Goal: Task Accomplishment & Management: Manage account settings

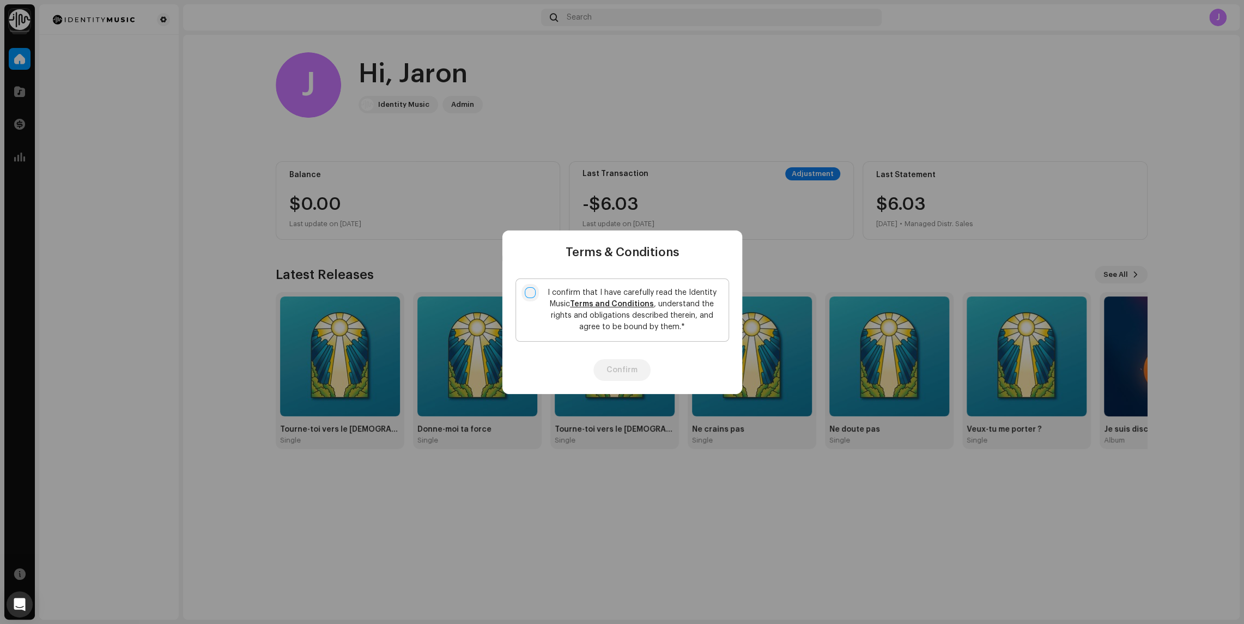
click at [533, 294] on input "I confirm that I have carefully read the Identity Music Terms and Conditions , …" at bounding box center [530, 292] width 11 height 11
checkbox input "true"
click at [624, 365] on button "Confirm" at bounding box center [621, 370] width 57 height 22
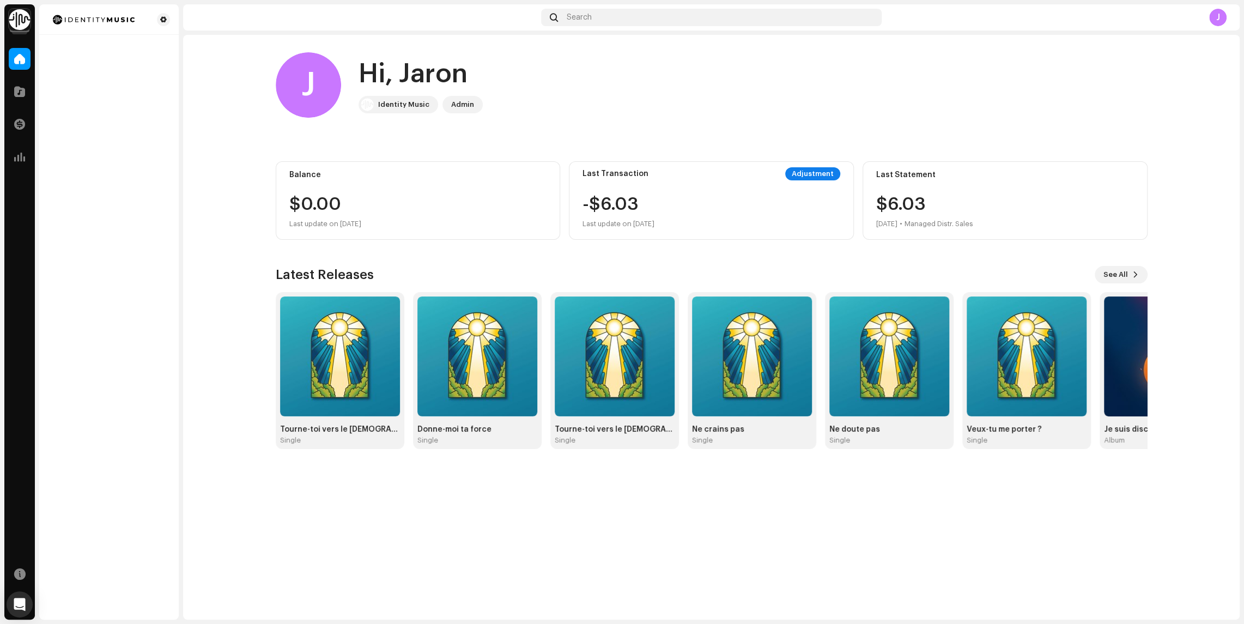
click at [18, 26] on img at bounding box center [20, 20] width 22 height 22
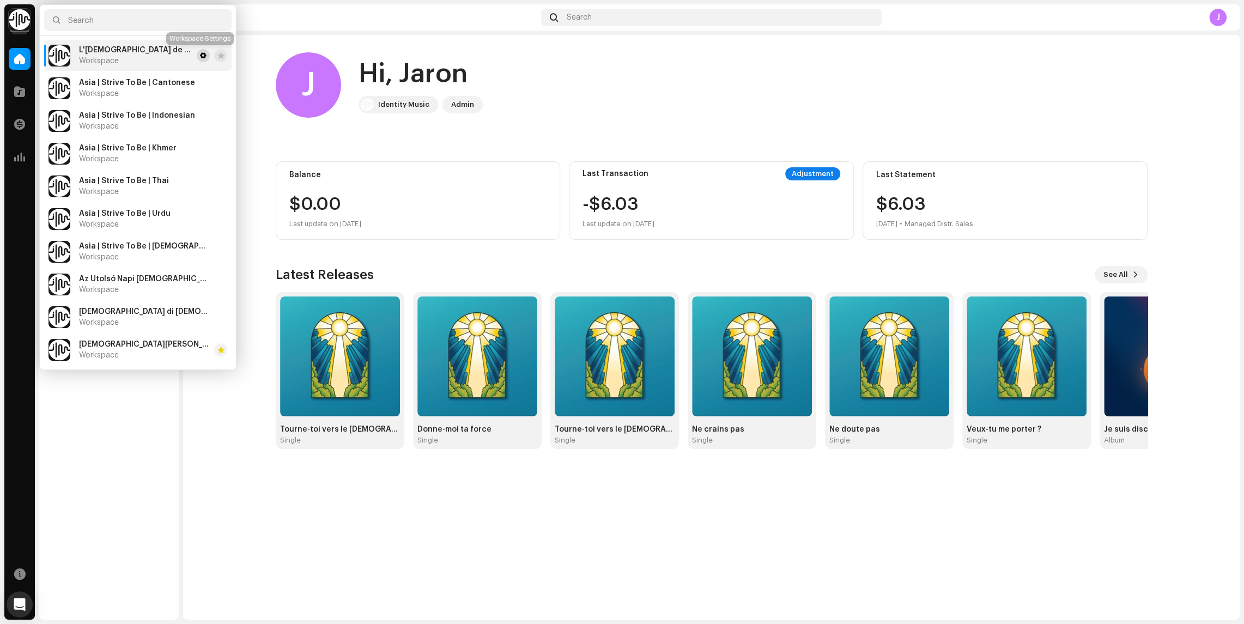
click at [200, 56] on span at bounding box center [203, 55] width 7 height 9
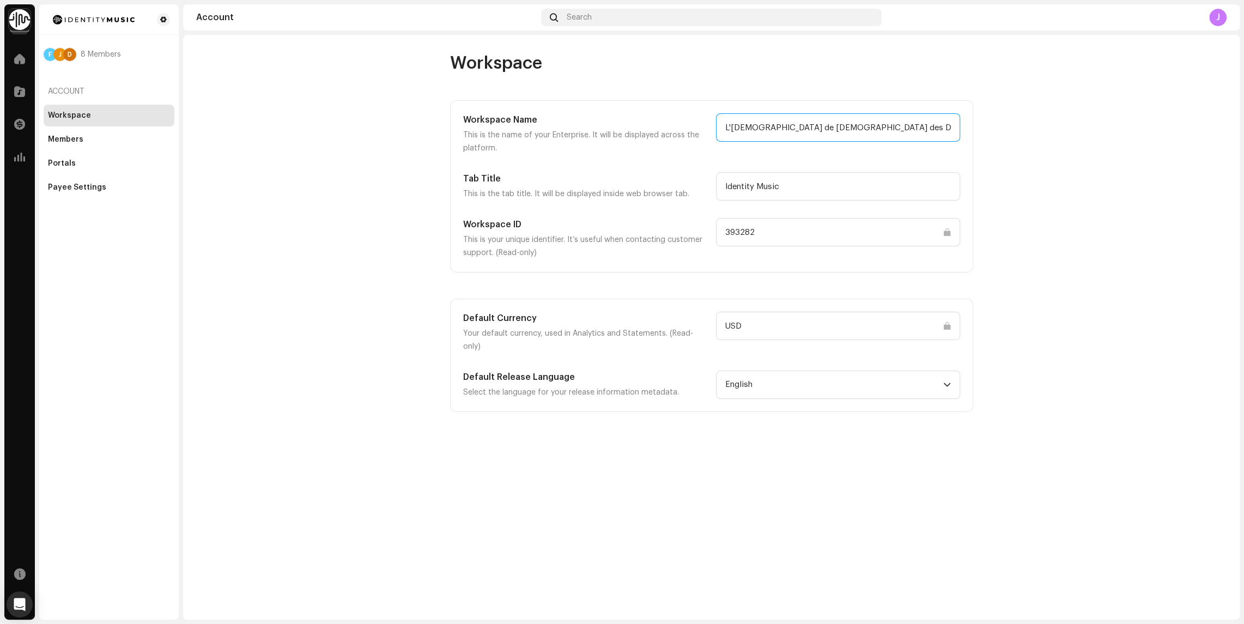
click at [870, 134] on input "L'[DEMOGRAPHIC_DATA] de [DEMOGRAPHIC_DATA] des Derniers Jours" at bounding box center [838, 127] width 244 height 28
click at [26, 19] on img at bounding box center [20, 20] width 22 height 22
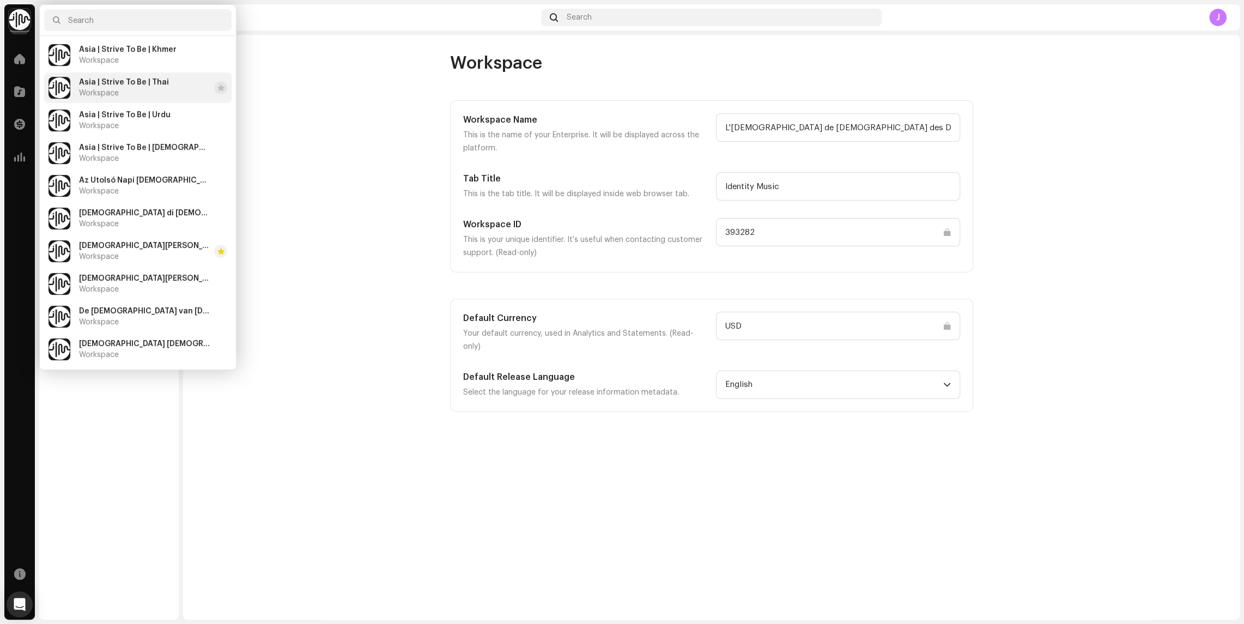
scroll to position [101, 0]
click at [113, 182] on div "Az Utolsó Napi Szentek Jézus Krisztus Egyháza Workspace" at bounding box center [144, 184] width 131 height 20
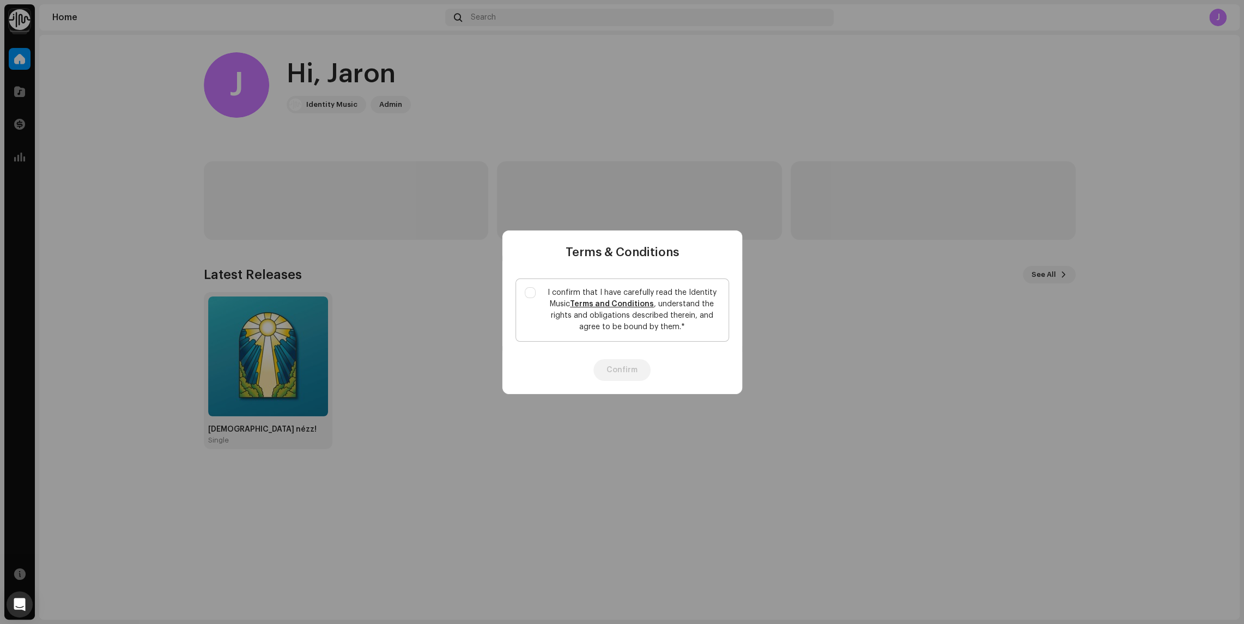
click at [531, 286] on label "I confirm that I have carefully read the Identity Music Terms and Conditions , …" at bounding box center [622, 309] width 214 height 63
click at [531, 287] on input "I confirm that I have carefully read the Identity Music Terms and Conditions , …" at bounding box center [530, 292] width 11 height 11
checkbox input "true"
click at [615, 366] on button "Confirm" at bounding box center [621, 370] width 57 height 22
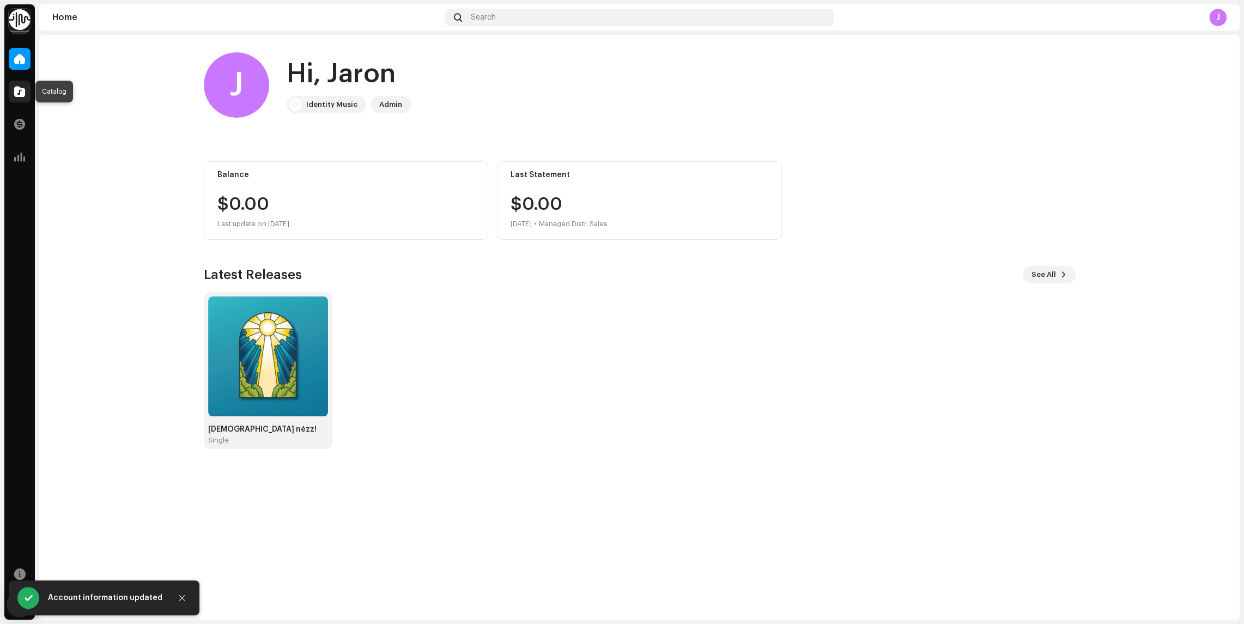
click at [17, 90] on span at bounding box center [19, 91] width 11 height 9
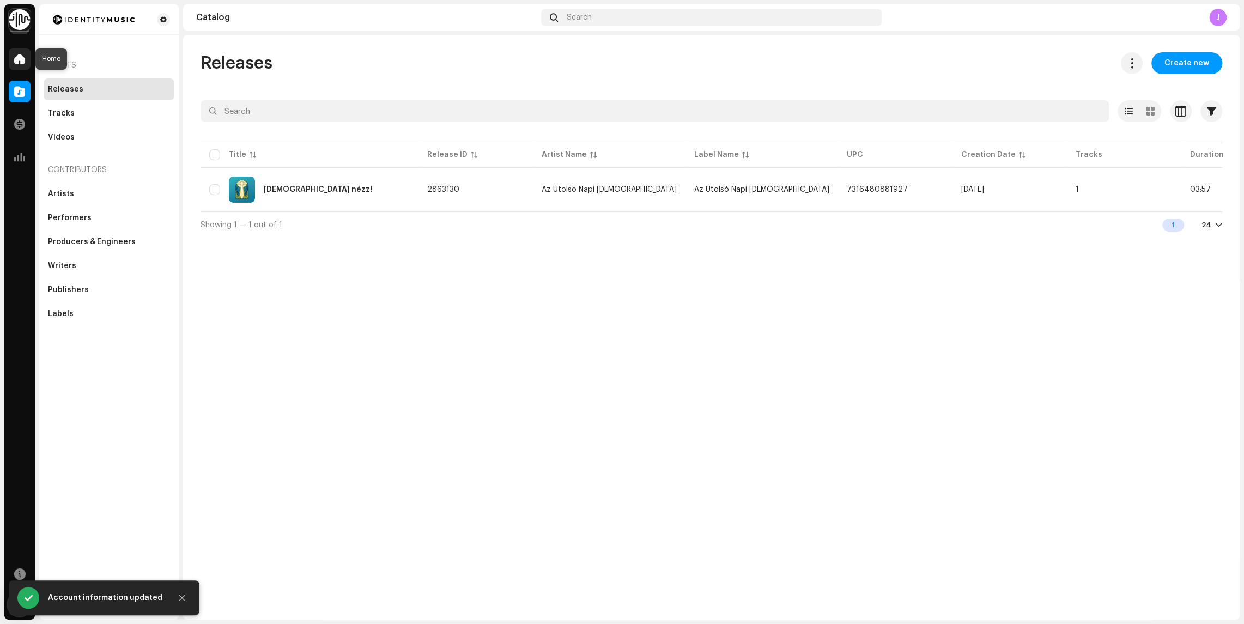
click at [19, 60] on span at bounding box center [19, 58] width 11 height 9
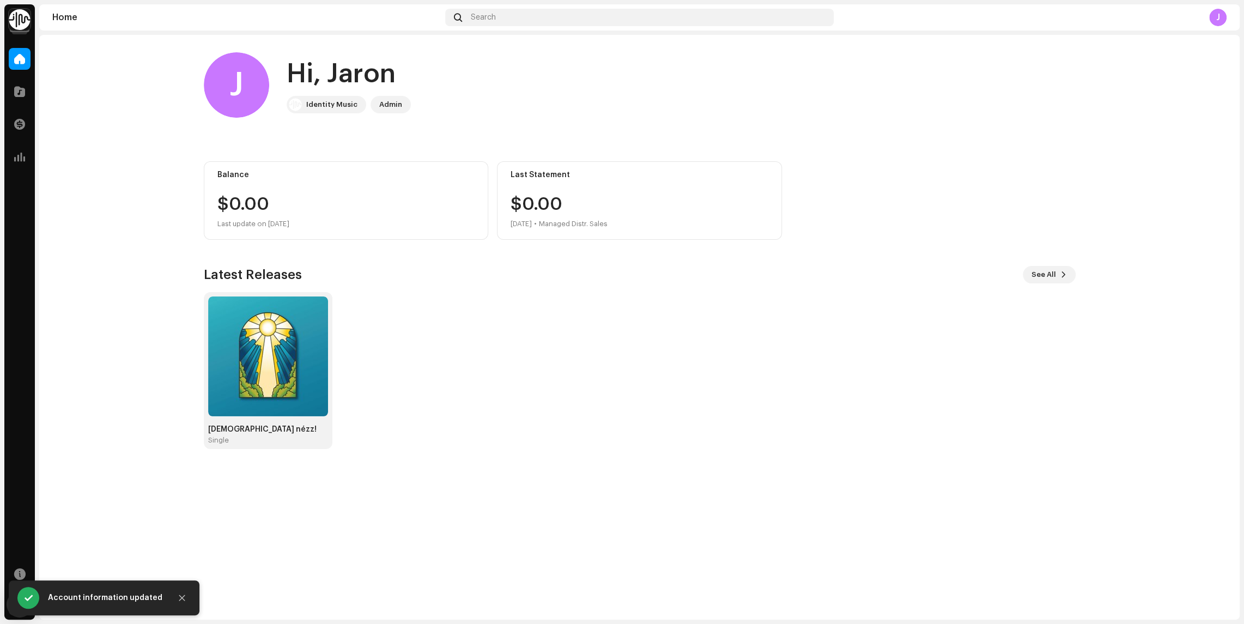
click at [23, 16] on img at bounding box center [20, 20] width 22 height 22
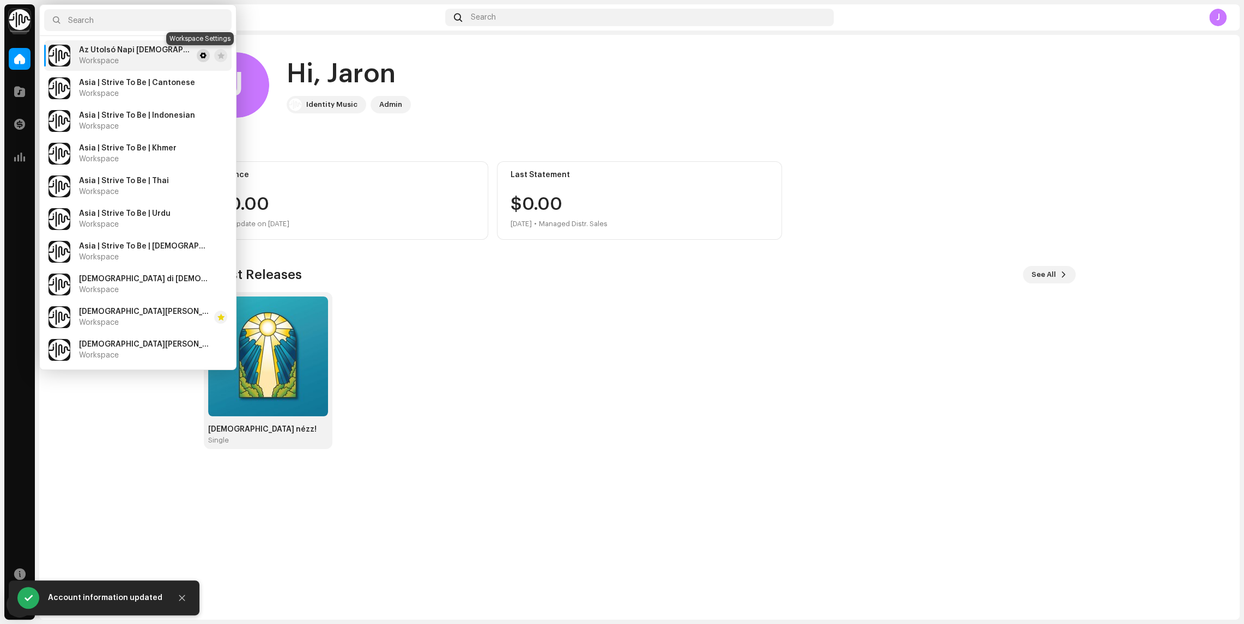
click at [200, 58] on span at bounding box center [203, 55] width 7 height 9
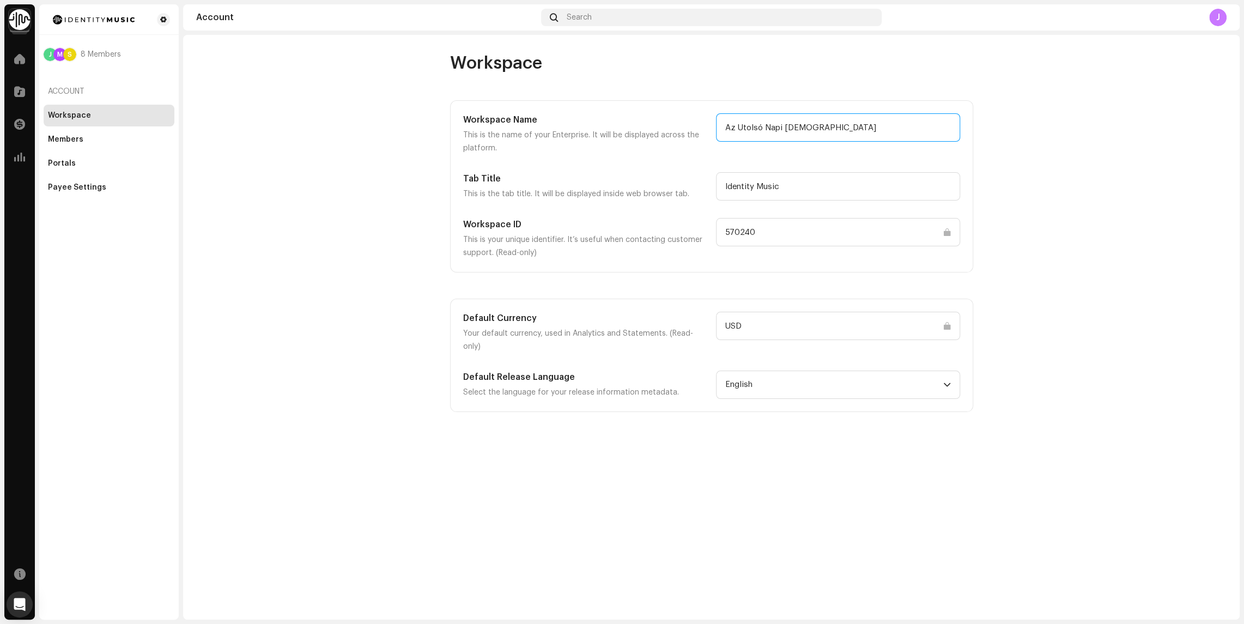
click at [766, 125] on input "Az Utolsó Napi [DEMOGRAPHIC_DATA]" at bounding box center [838, 127] width 244 height 28
click at [21, 26] on img at bounding box center [20, 20] width 22 height 22
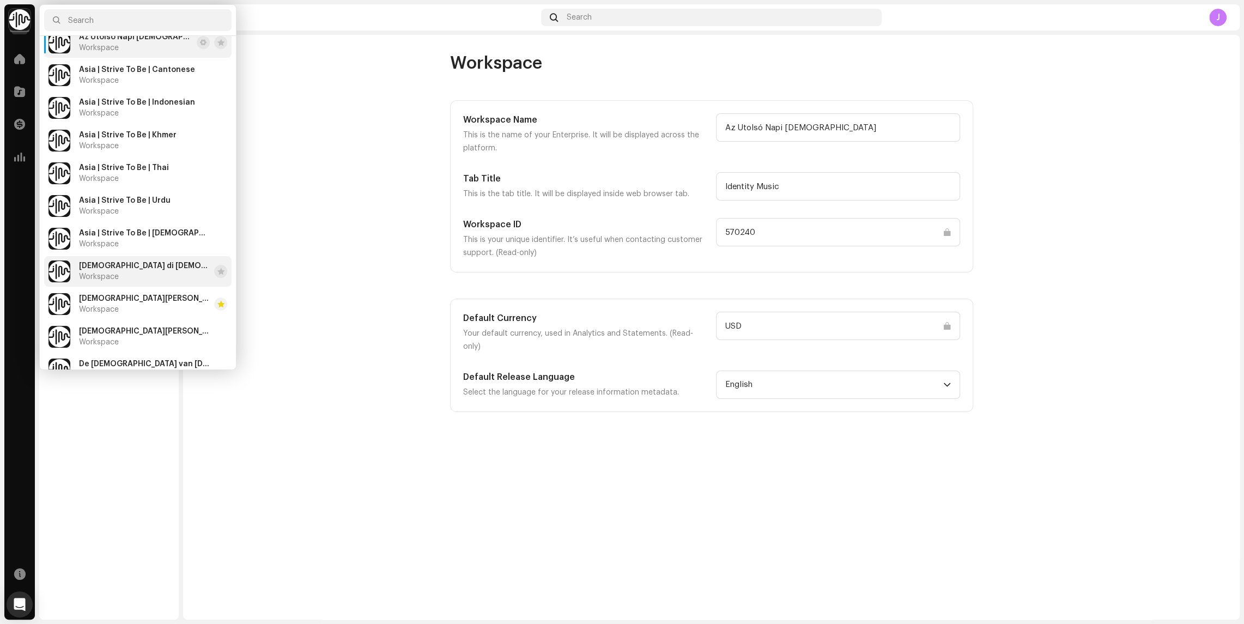
scroll to position [14, 0]
click at [130, 268] on span "[DEMOGRAPHIC_DATA] di [DEMOGRAPHIC_DATA] Santi degli Ultimi Giorni" at bounding box center [144, 265] width 131 height 9
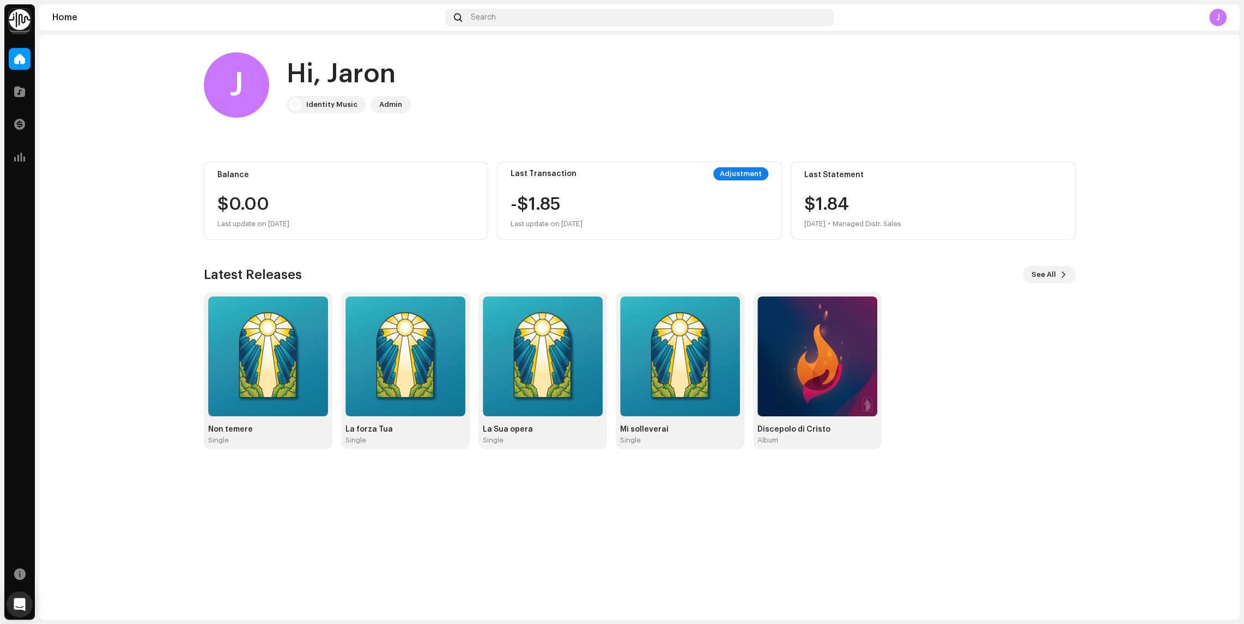
click at [27, 25] on img at bounding box center [20, 20] width 22 height 22
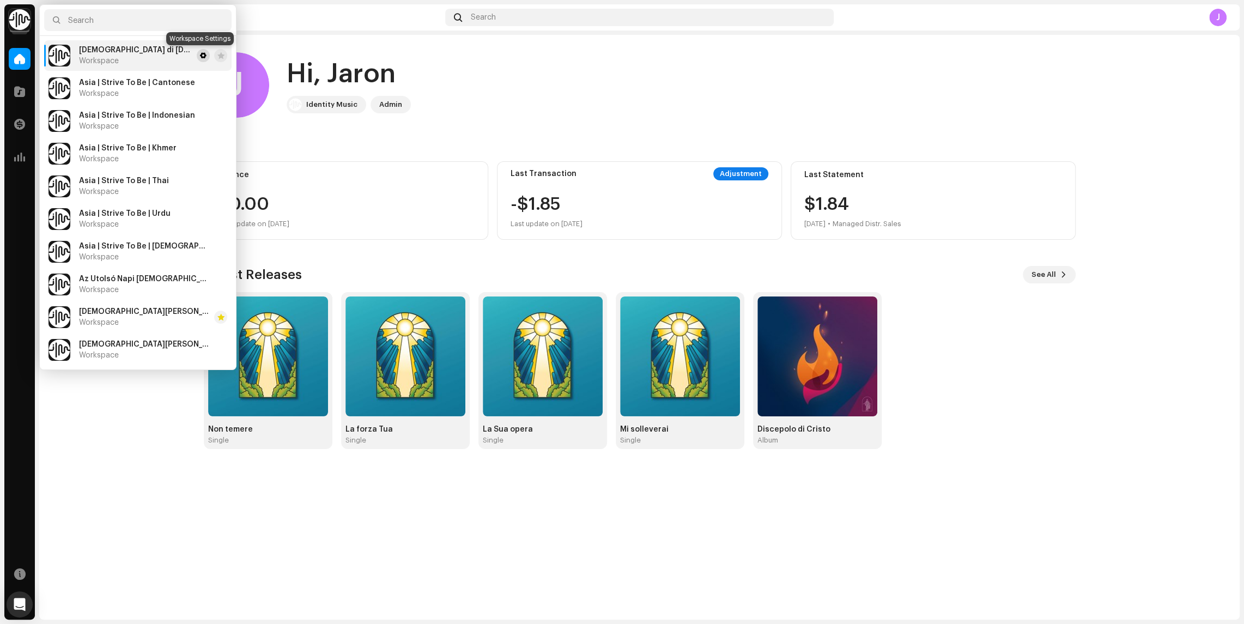
click at [203, 53] on button at bounding box center [203, 55] width 13 height 13
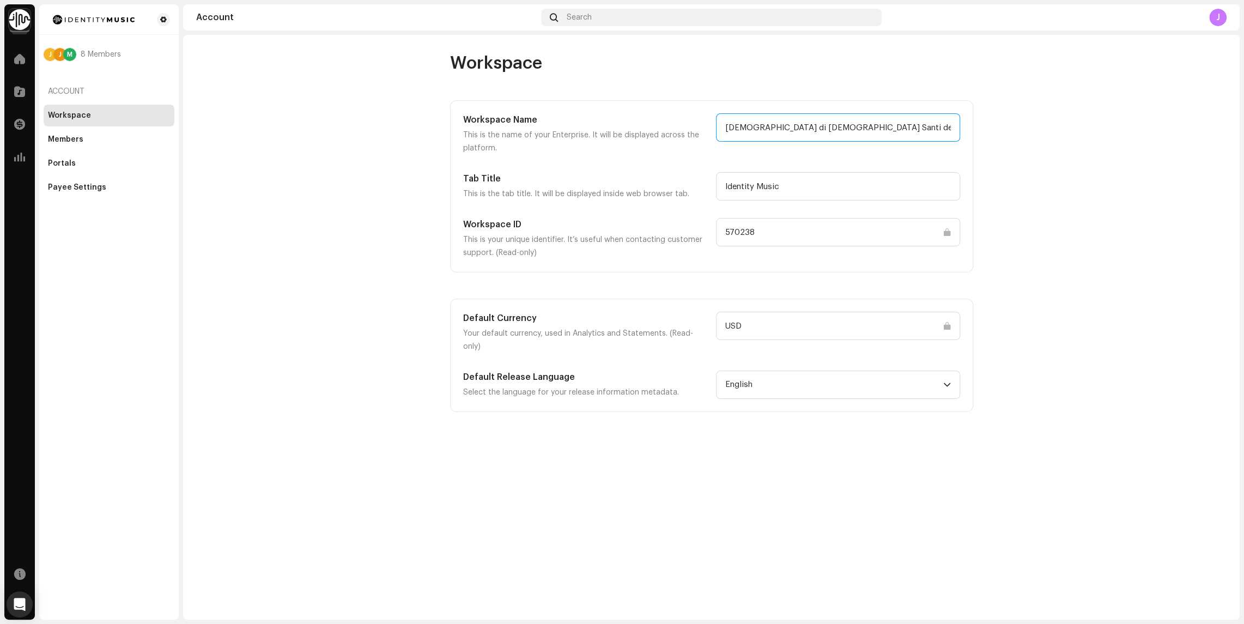
click at [782, 125] on input "[DEMOGRAPHIC_DATA] di [DEMOGRAPHIC_DATA] Santi degli Ultimi Giorni" at bounding box center [838, 127] width 244 height 28
click at [27, 19] on img at bounding box center [20, 20] width 22 height 22
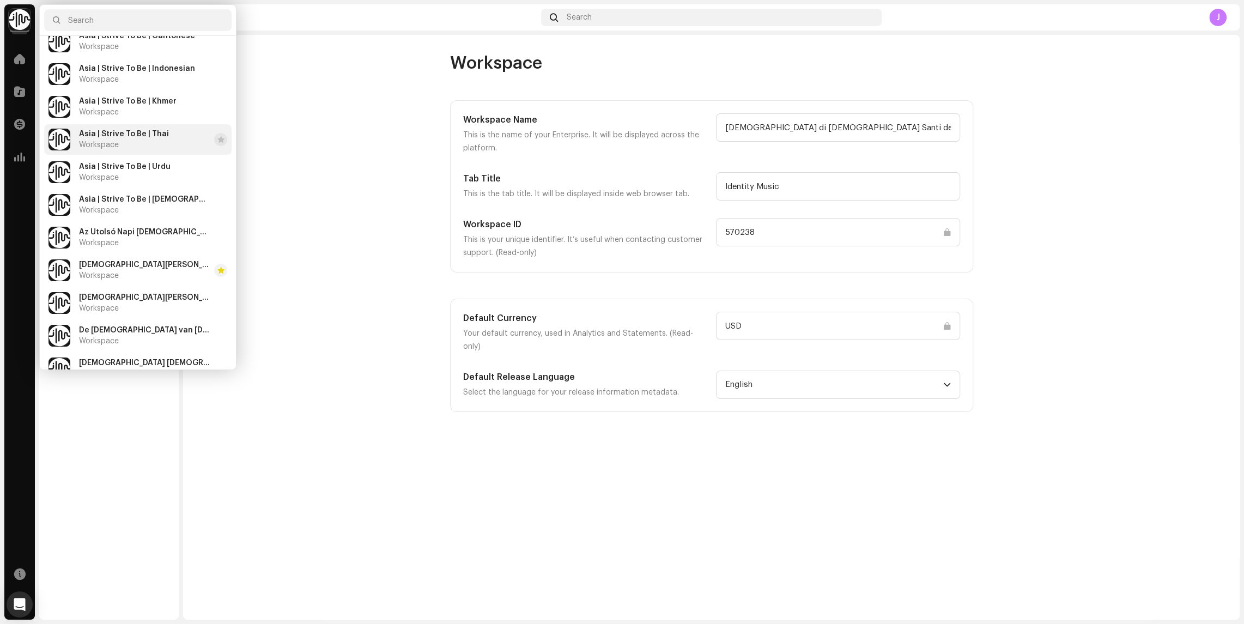
scroll to position [51, 0]
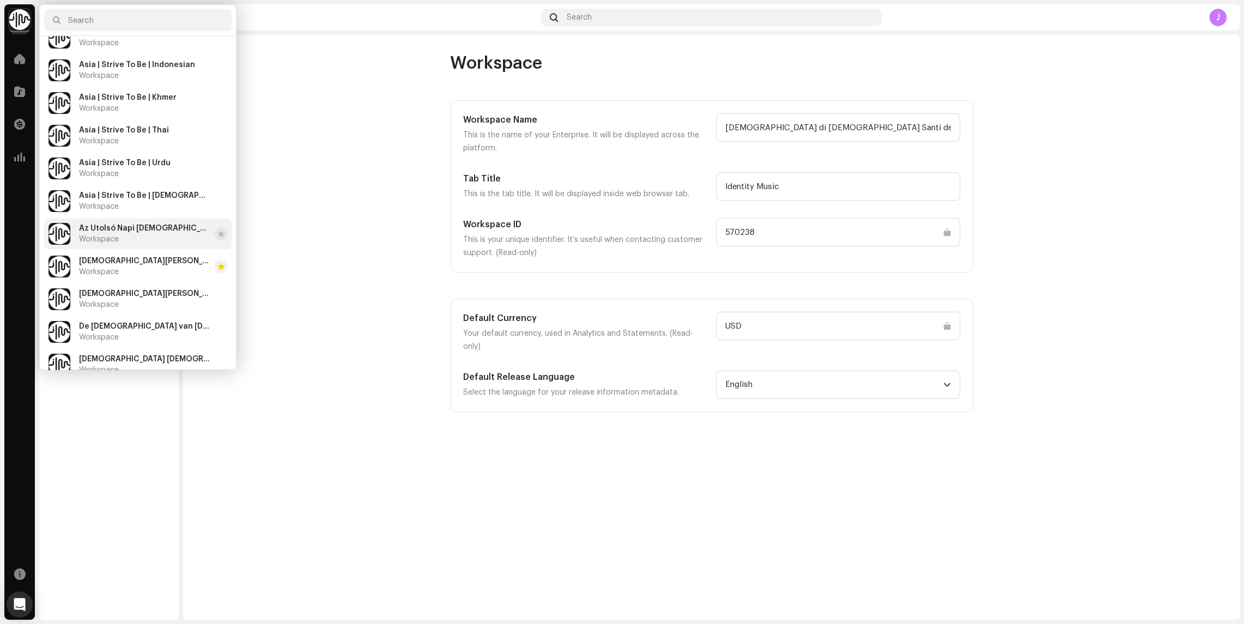
click at [135, 233] on div "Az Utolsó Napi Szentek Jézus Krisztus Egyháza Workspace" at bounding box center [144, 234] width 131 height 20
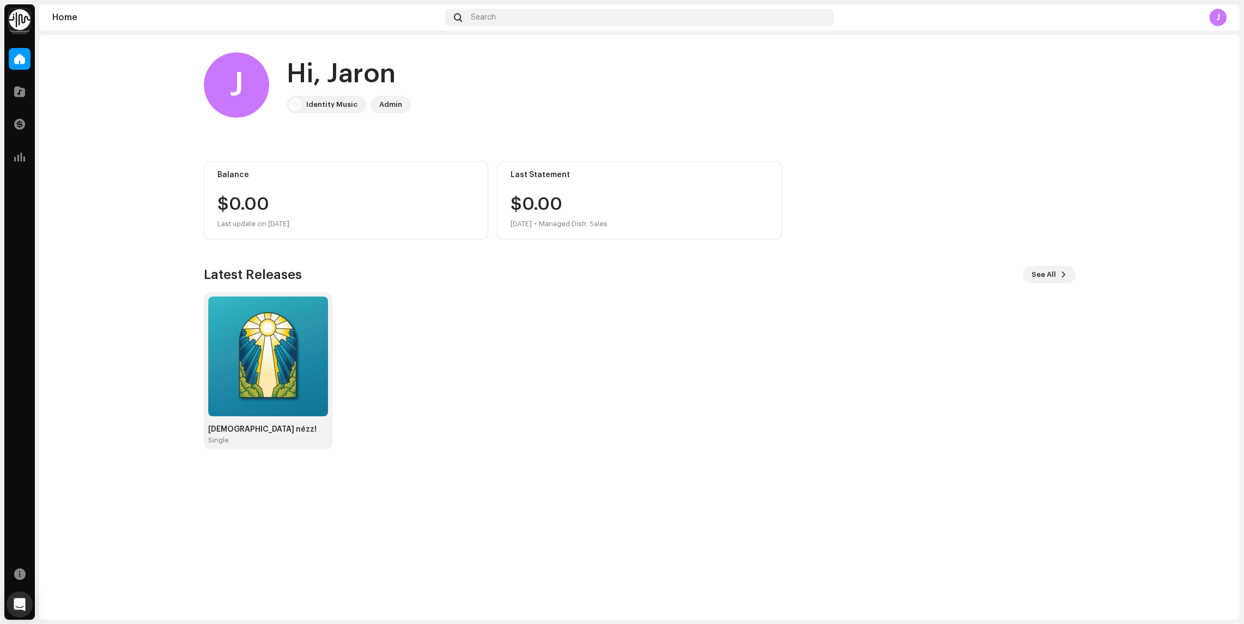
click at [20, 22] on img at bounding box center [20, 20] width 22 height 22
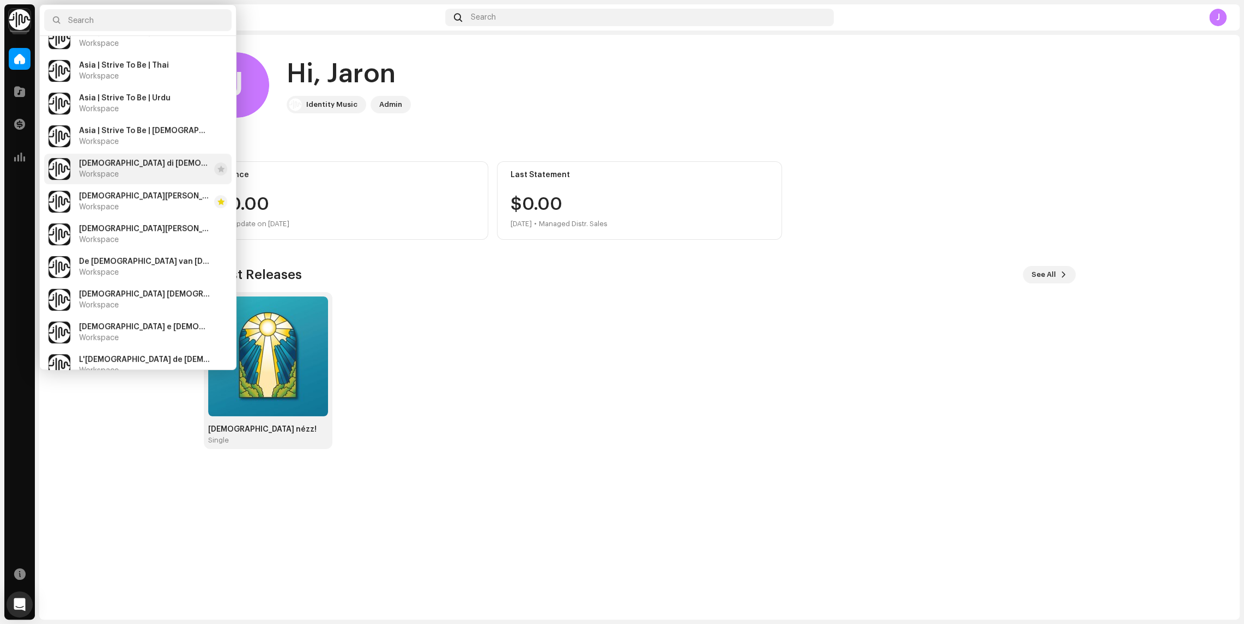
scroll to position [118, 0]
click at [157, 232] on div "Církev Ježíše Krista Svatých posledních dnů Workspace" at bounding box center [144, 232] width 131 height 20
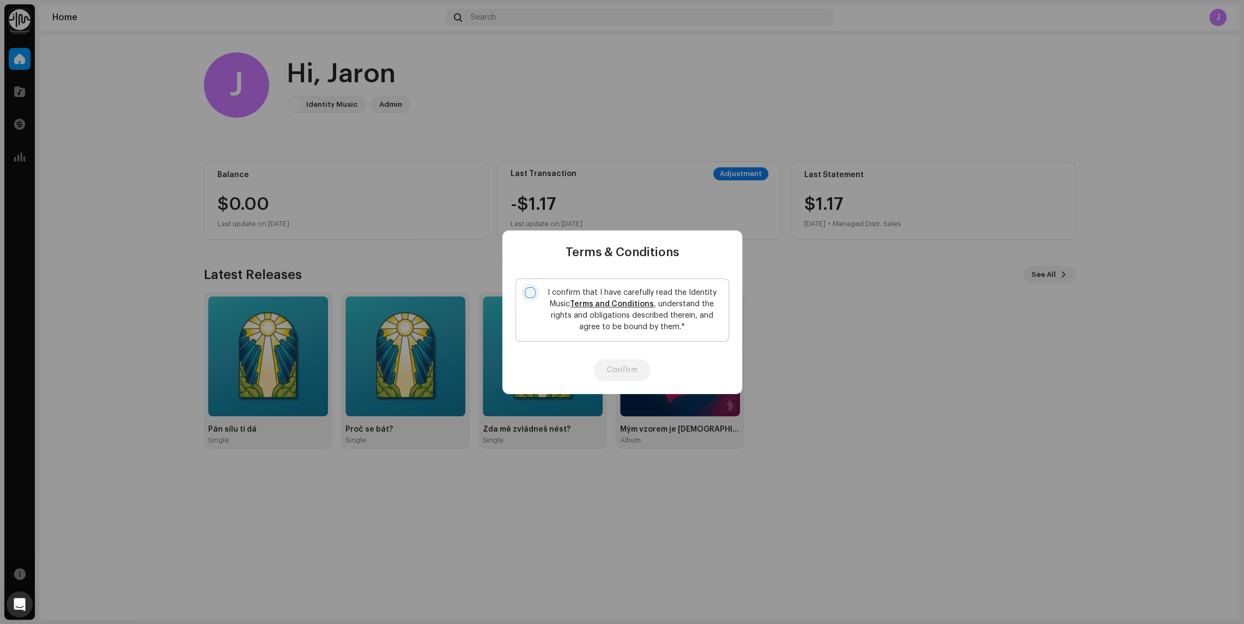
click at [530, 293] on input "I confirm that I have carefully read the Identity Music Terms and Conditions , …" at bounding box center [530, 292] width 11 height 11
checkbox input "true"
click at [608, 367] on button "Confirm" at bounding box center [621, 370] width 57 height 22
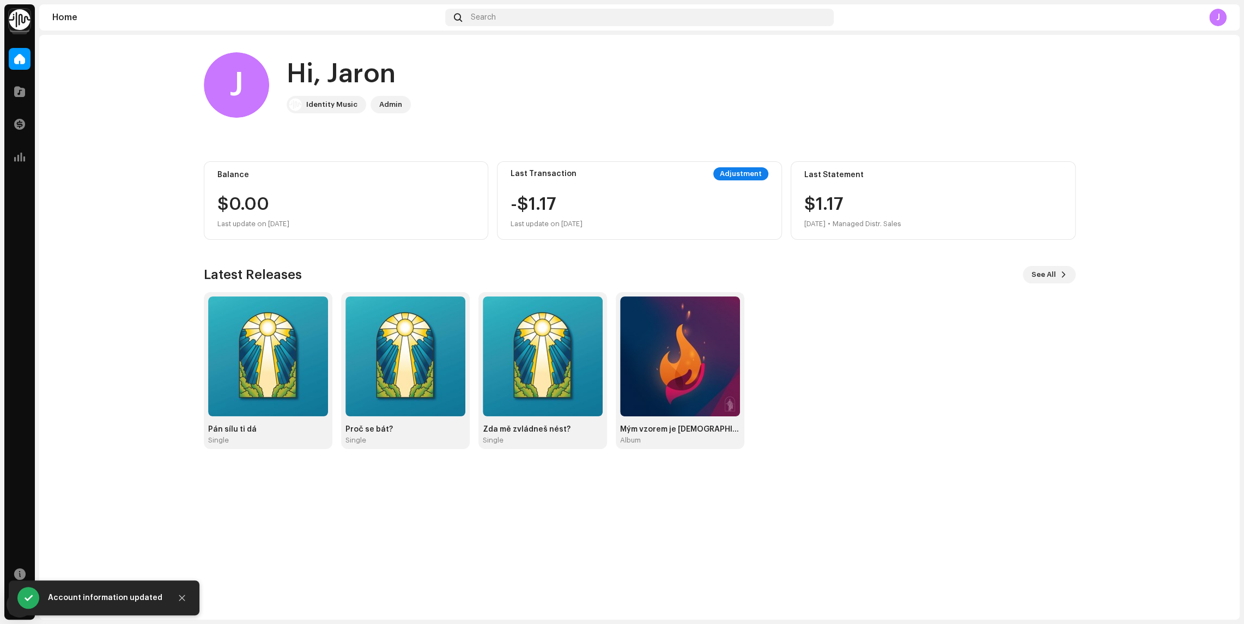
click at [18, 27] on img at bounding box center [20, 20] width 22 height 22
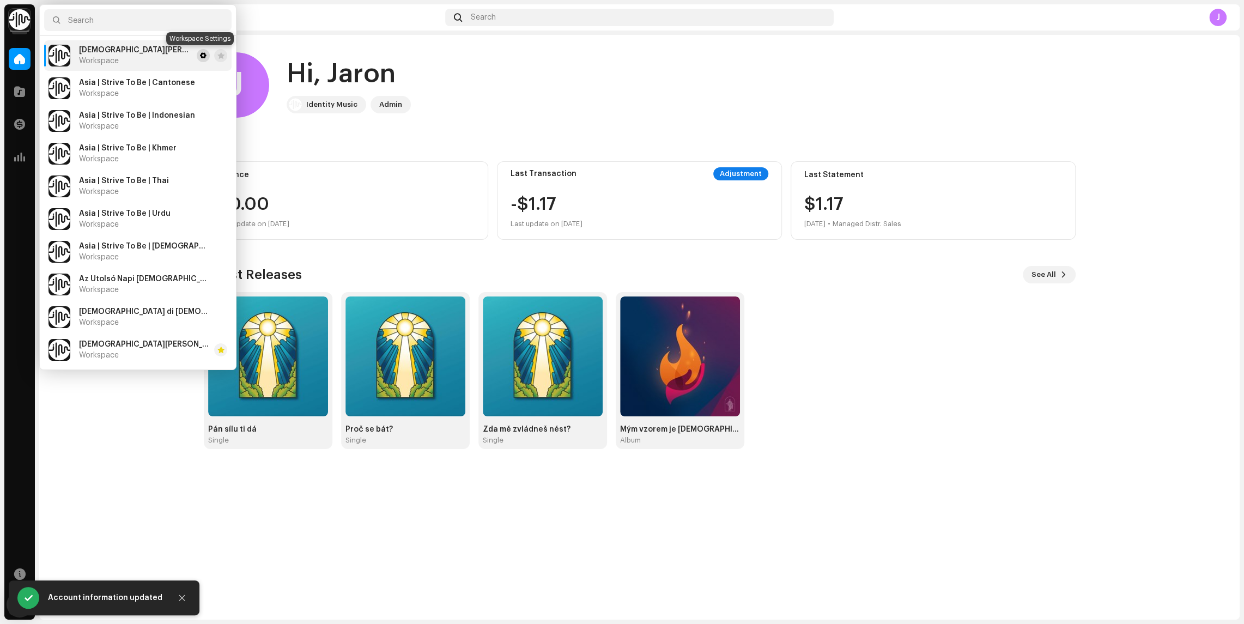
click at [200, 56] on span at bounding box center [203, 55] width 7 height 9
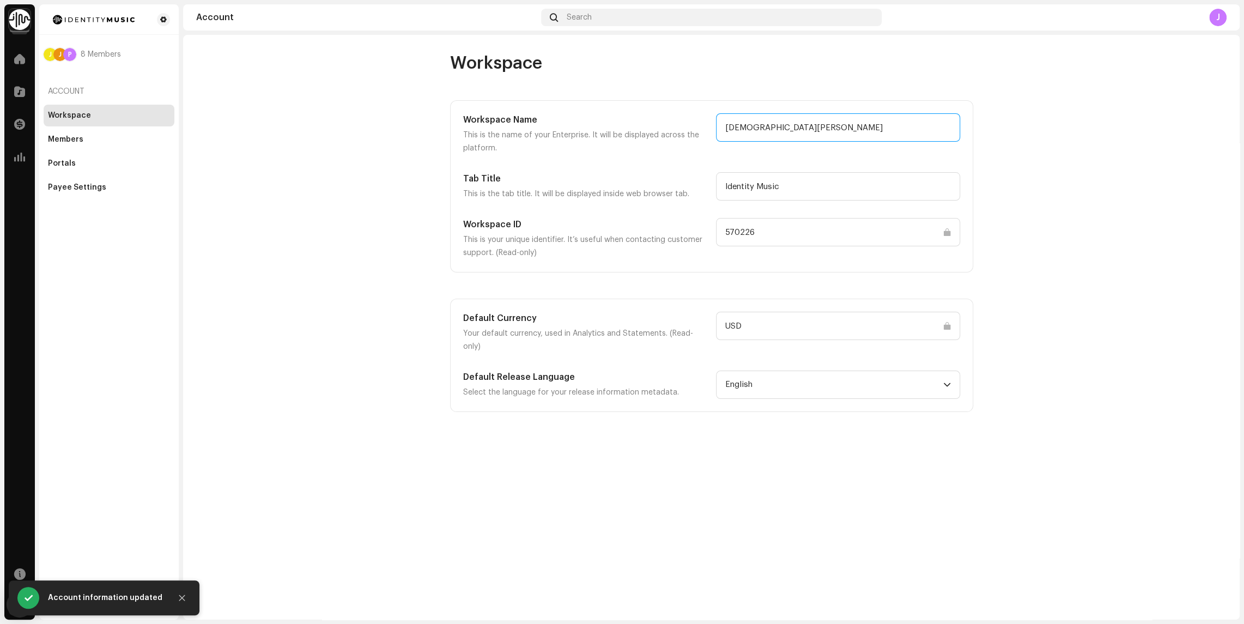
click at [774, 124] on input "[DEMOGRAPHIC_DATA][PERSON_NAME]" at bounding box center [838, 127] width 244 height 28
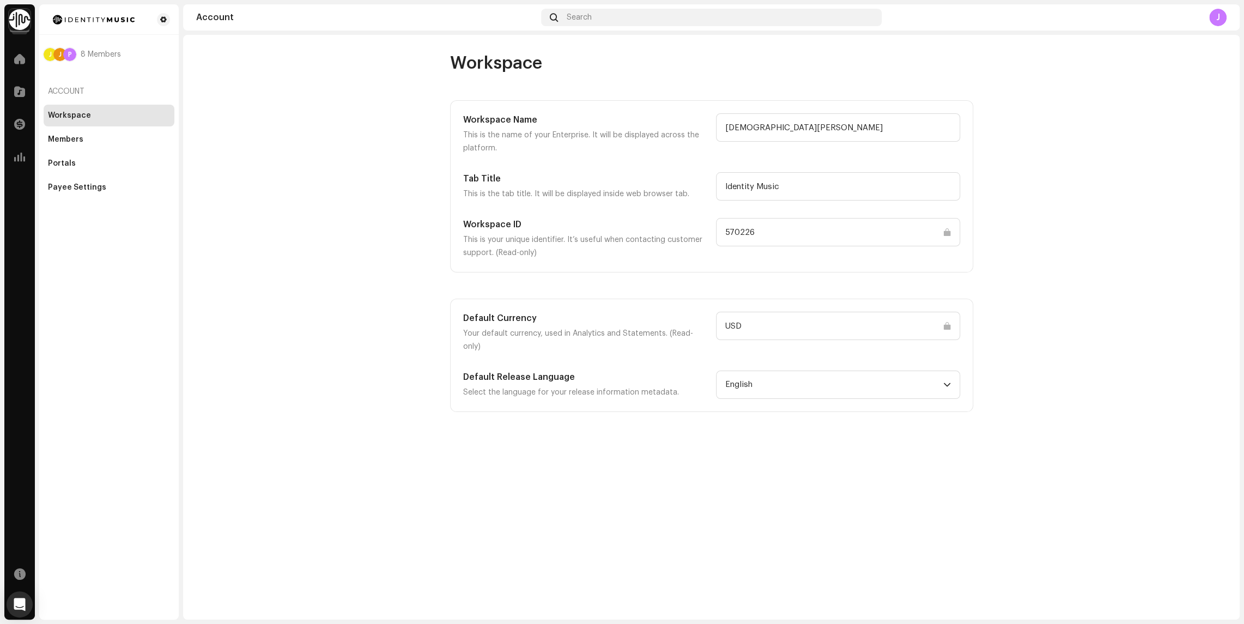
click at [22, 17] on img at bounding box center [20, 20] width 22 height 22
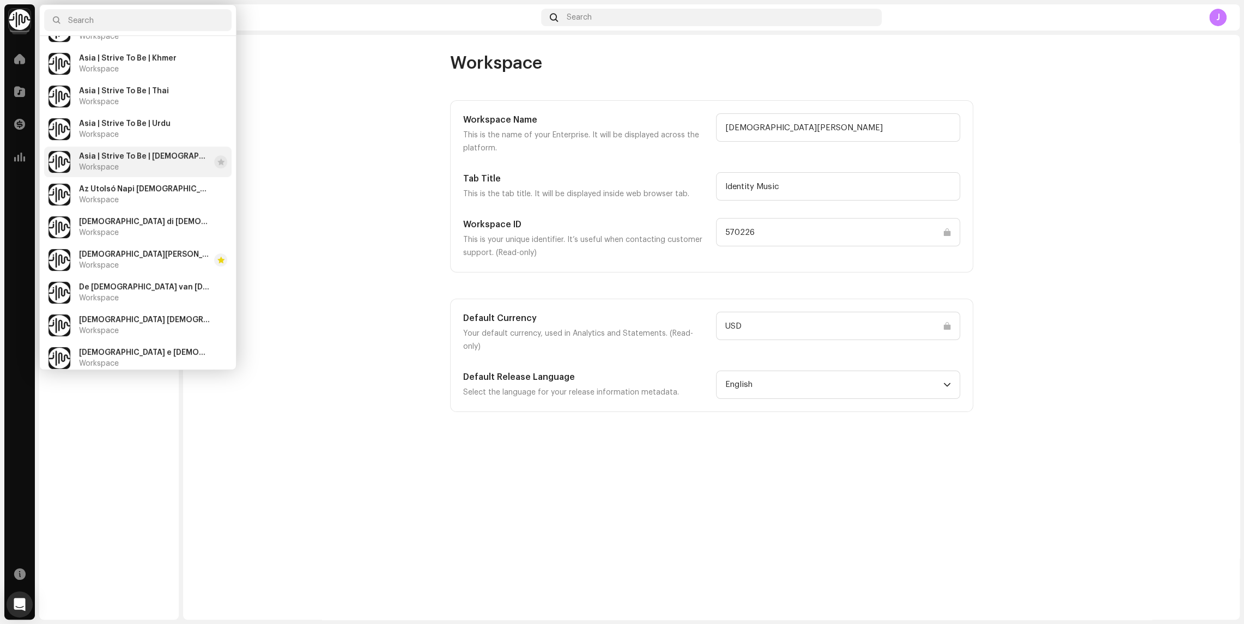
scroll to position [101, 0]
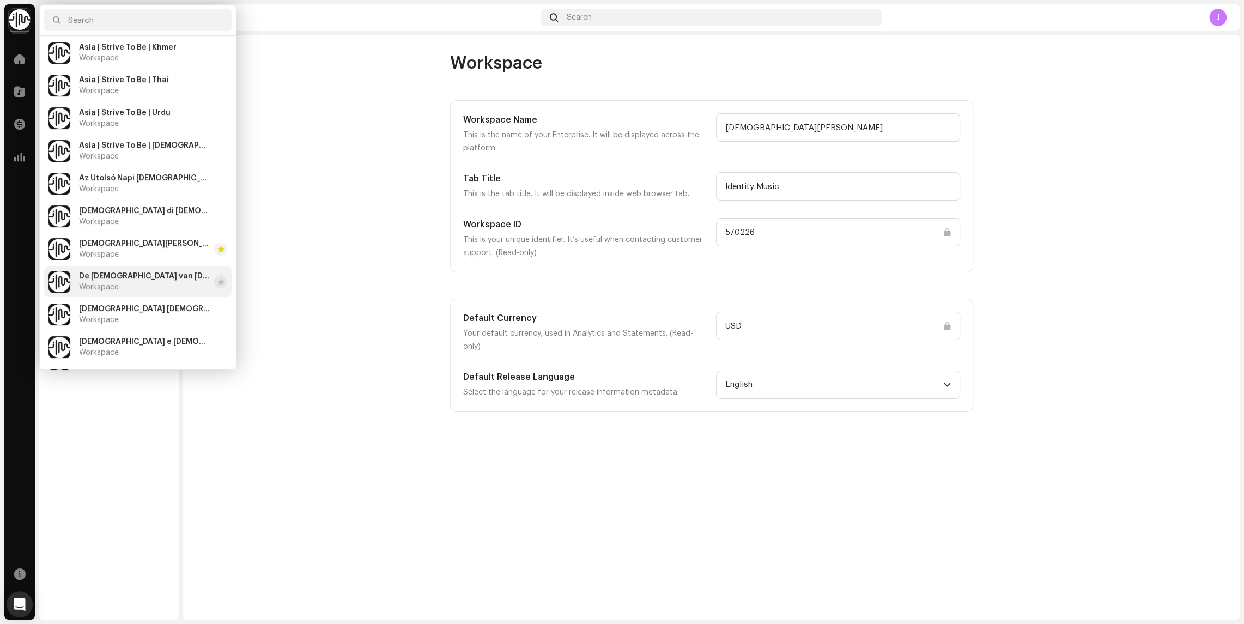
click at [87, 272] on span "De Kerk van Jezus Christus van de Heiligen der Laatste Dagen" at bounding box center [144, 276] width 131 height 9
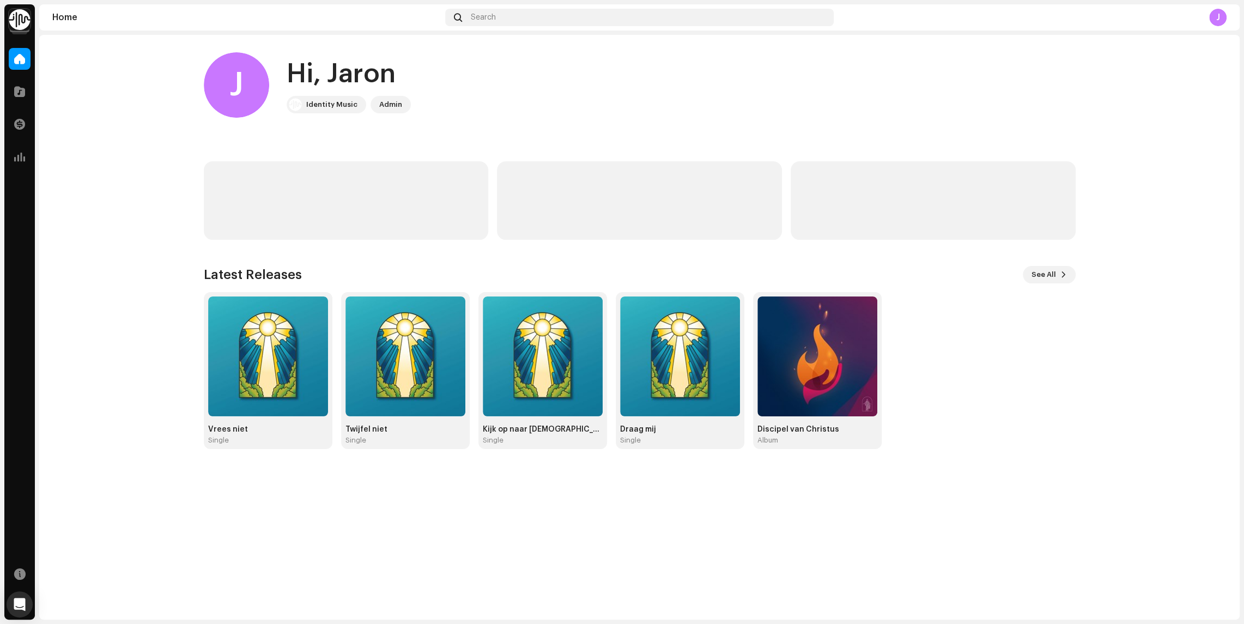
click at [27, 19] on img at bounding box center [20, 20] width 22 height 22
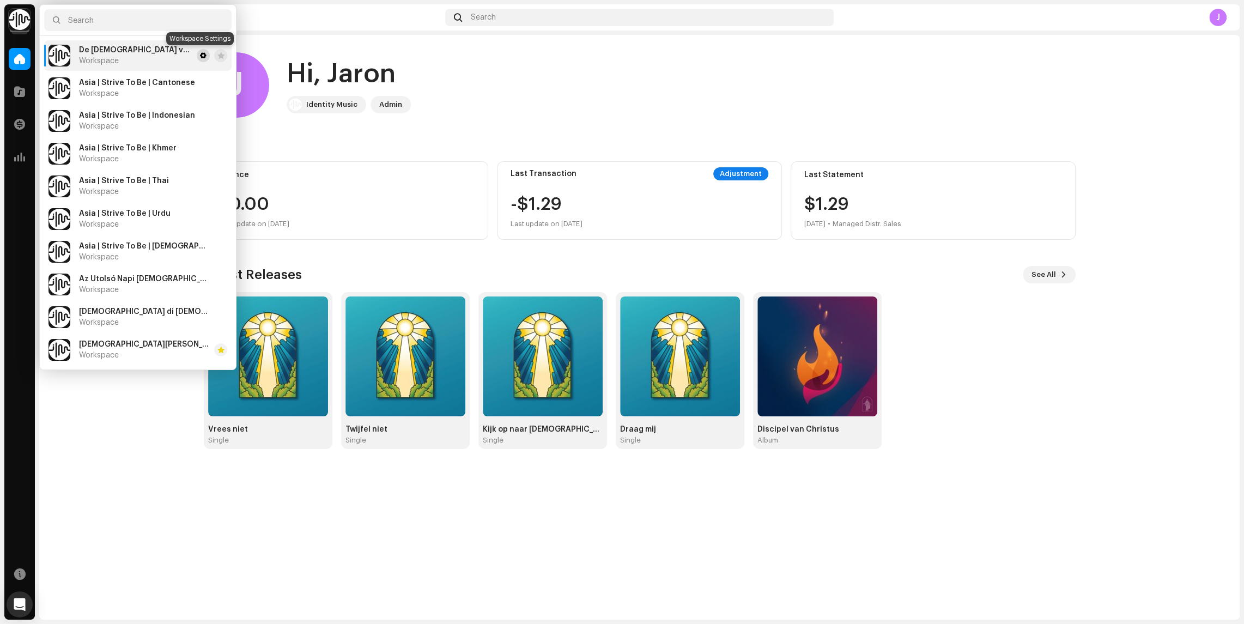
click at [202, 56] on span at bounding box center [203, 55] width 7 height 9
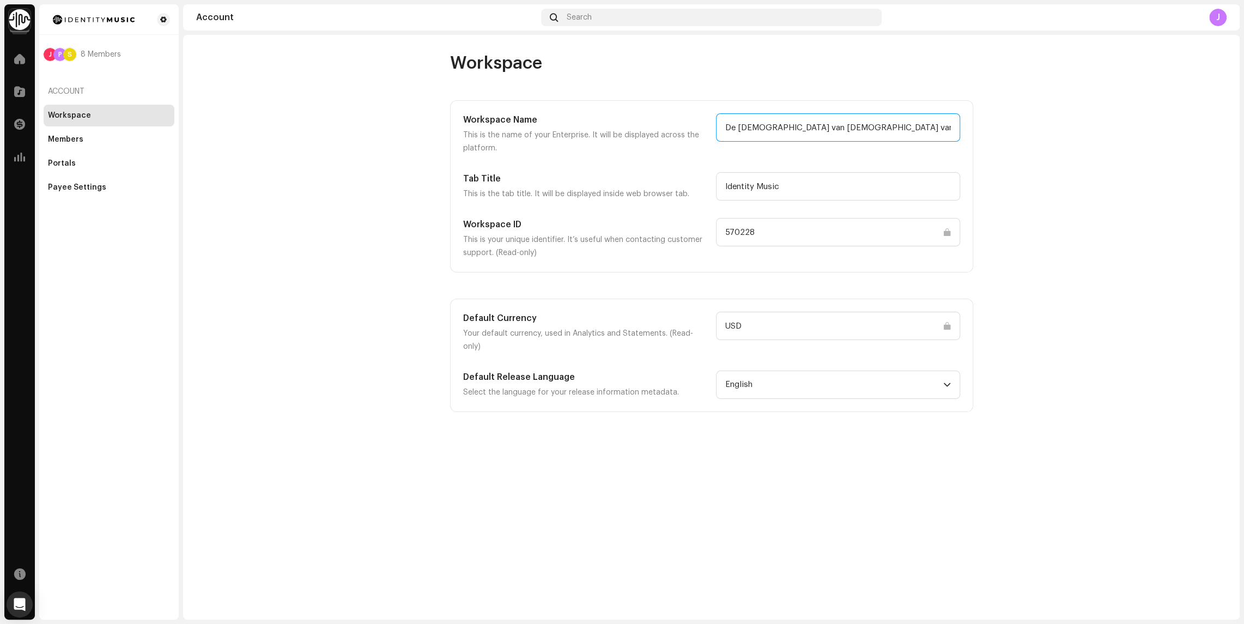
click at [788, 129] on input "De [DEMOGRAPHIC_DATA] van [DEMOGRAPHIC_DATA] van de Heiligen der Laatste Dagen" at bounding box center [838, 127] width 244 height 28
click at [21, 22] on img at bounding box center [20, 20] width 22 height 22
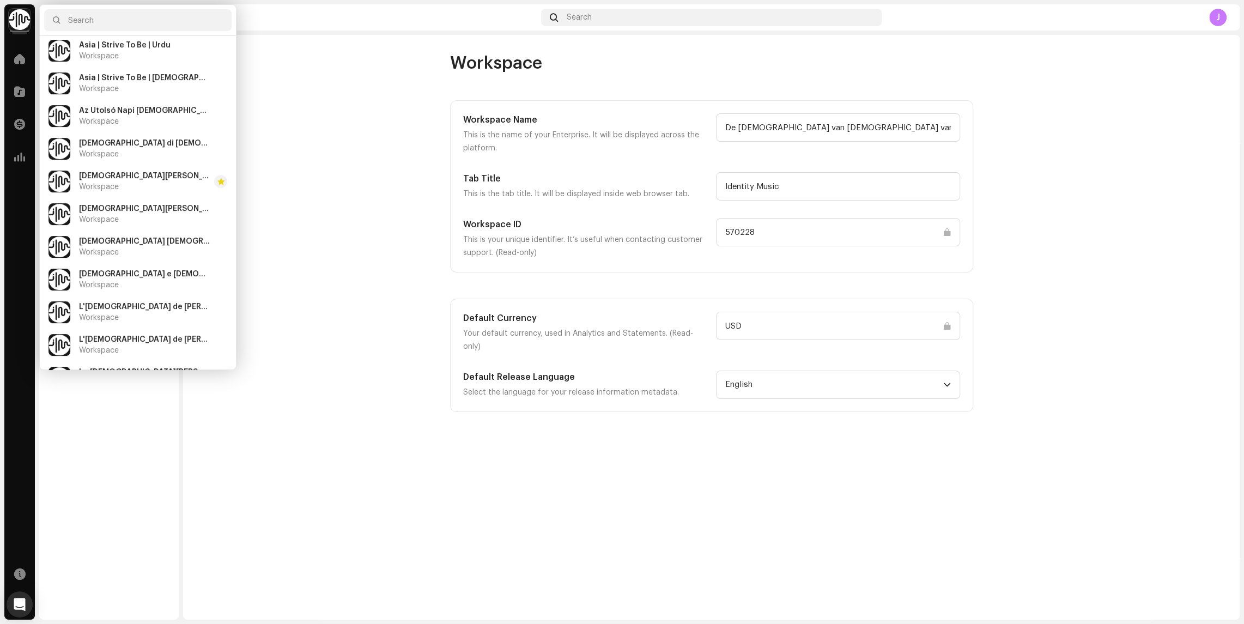
scroll to position [170, 0]
click at [137, 241] on span "[DEMOGRAPHIC_DATA] [DEMOGRAPHIC_DATA]" at bounding box center [144, 239] width 131 height 9
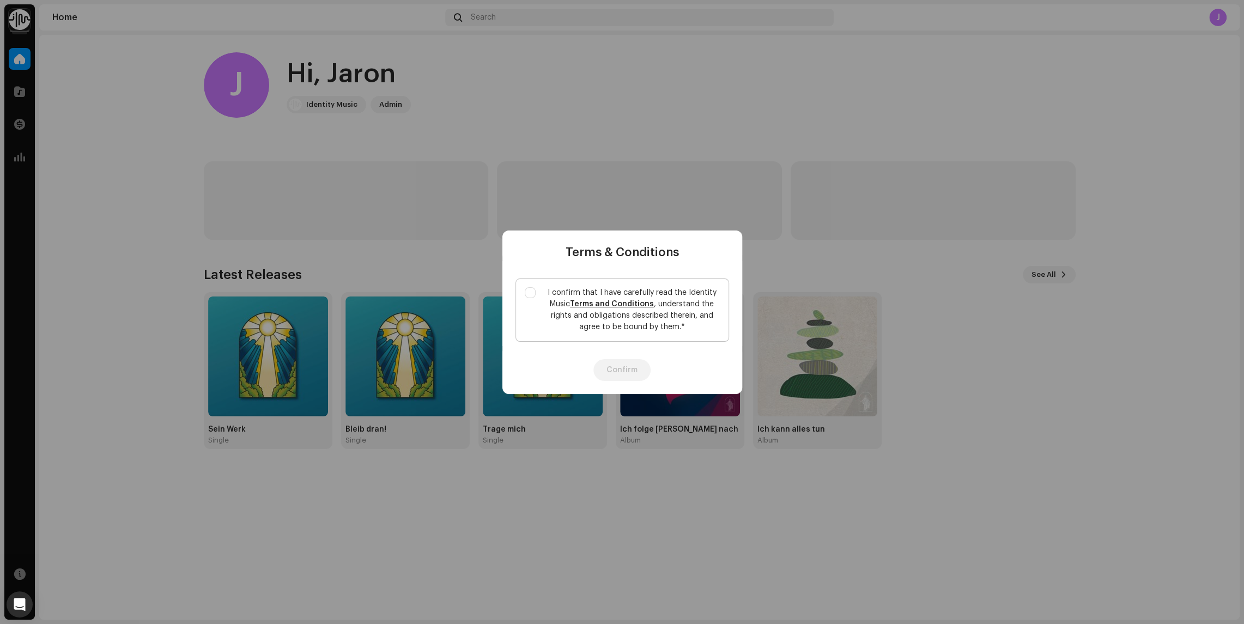
click at [535, 290] on label "I confirm that I have carefully read the Identity Music Terms and Conditions , …" at bounding box center [622, 309] width 214 height 63
click at [535, 290] on input "I confirm that I have carefully read the Identity Music Terms and Conditions , …" at bounding box center [530, 292] width 11 height 11
checkbox input "true"
click at [618, 375] on button "Confirm" at bounding box center [621, 370] width 57 height 22
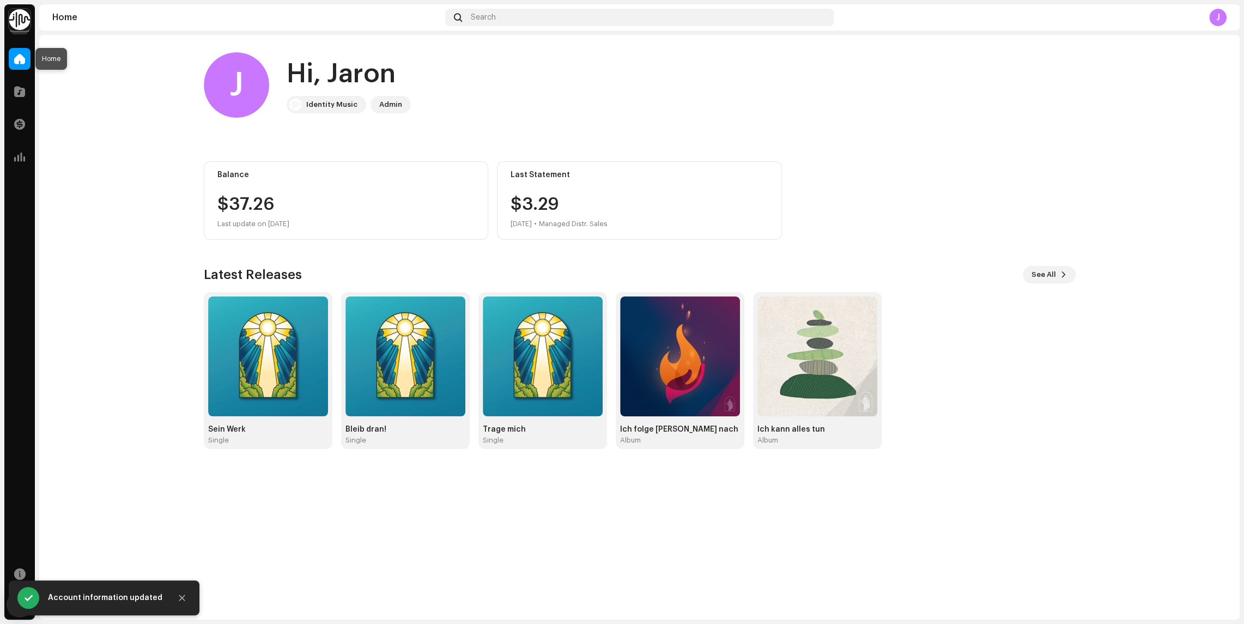
click at [20, 58] on span at bounding box center [19, 58] width 11 height 9
click at [27, 20] on img at bounding box center [20, 20] width 22 height 22
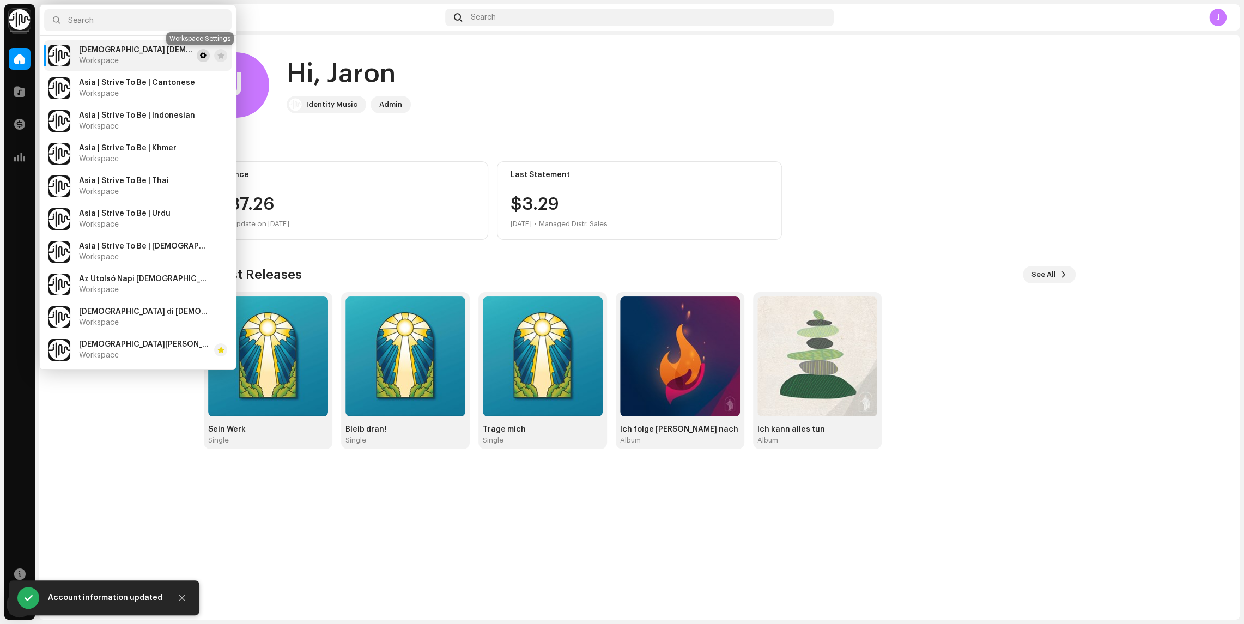
click at [201, 55] on span at bounding box center [203, 55] width 7 height 9
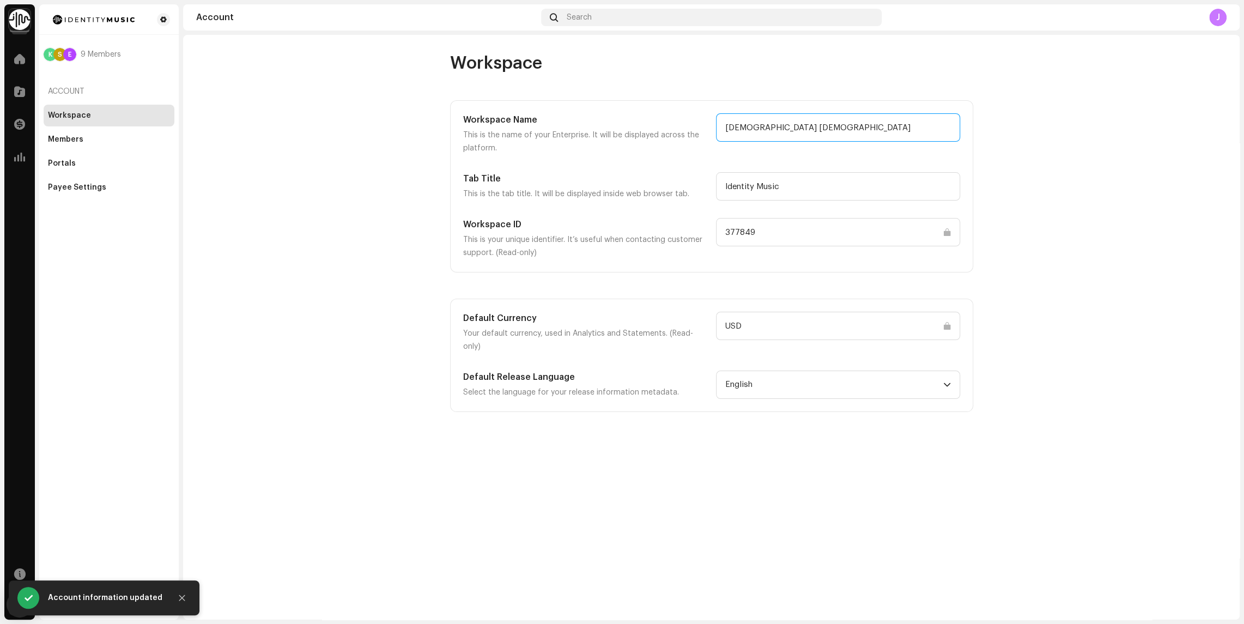
click at [785, 126] on input "Kirche Jesu Christi der Heiligen der Letzten Tage" at bounding box center [838, 127] width 244 height 28
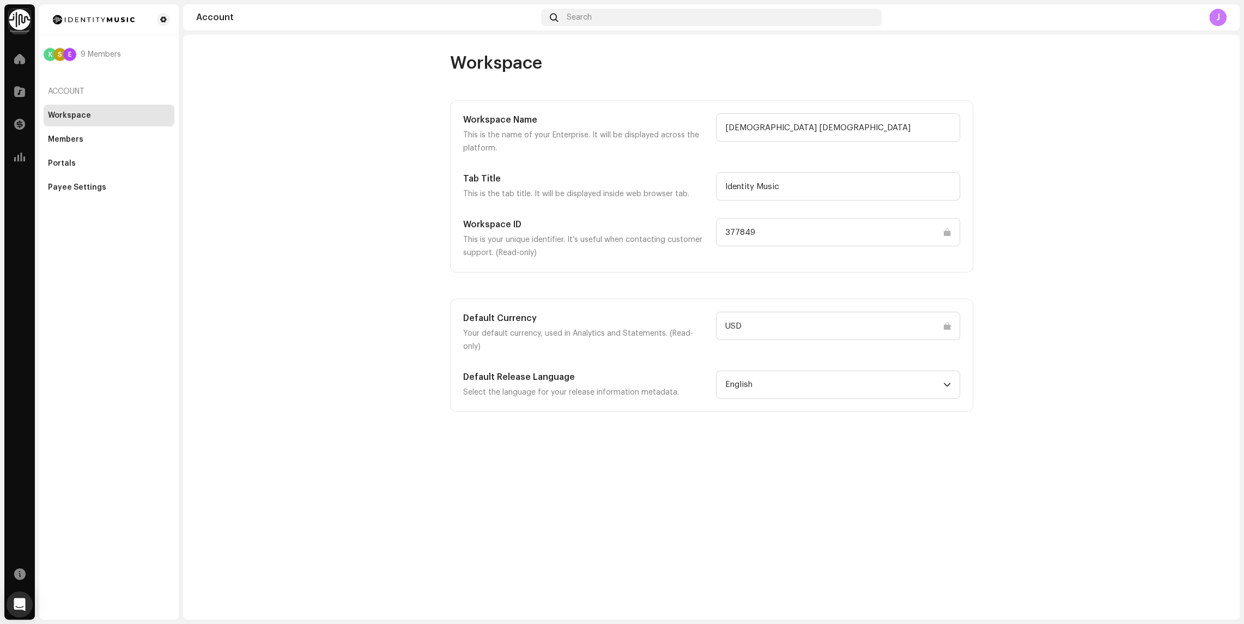
click at [26, 21] on img at bounding box center [20, 20] width 22 height 22
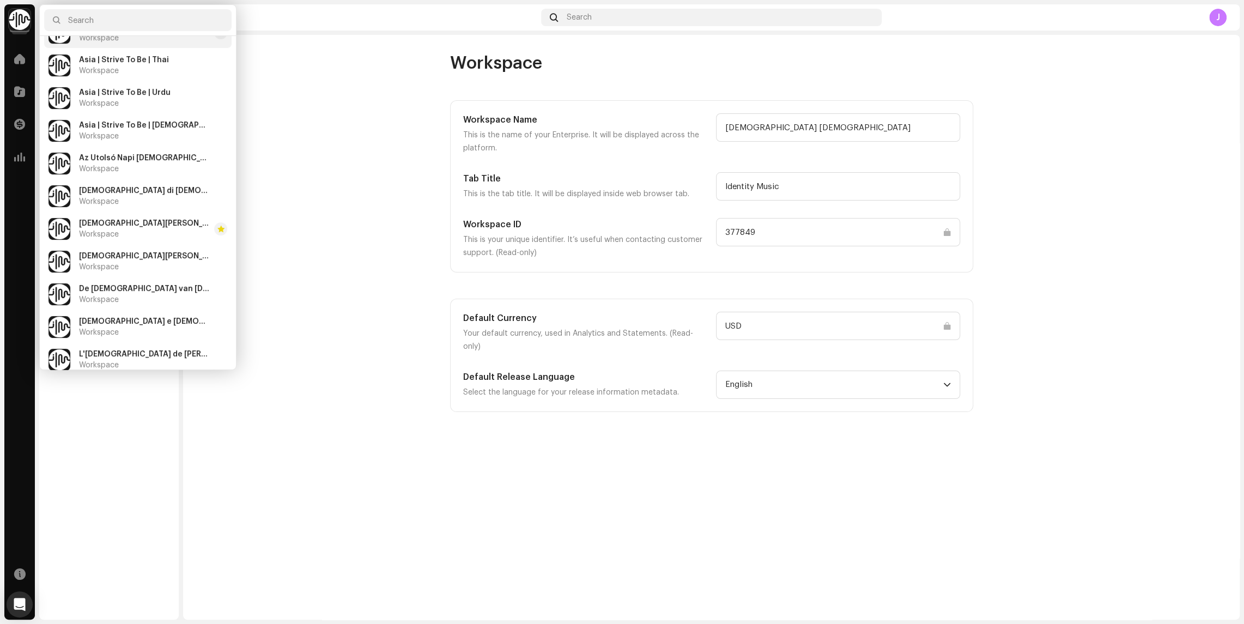
scroll to position [131, 0]
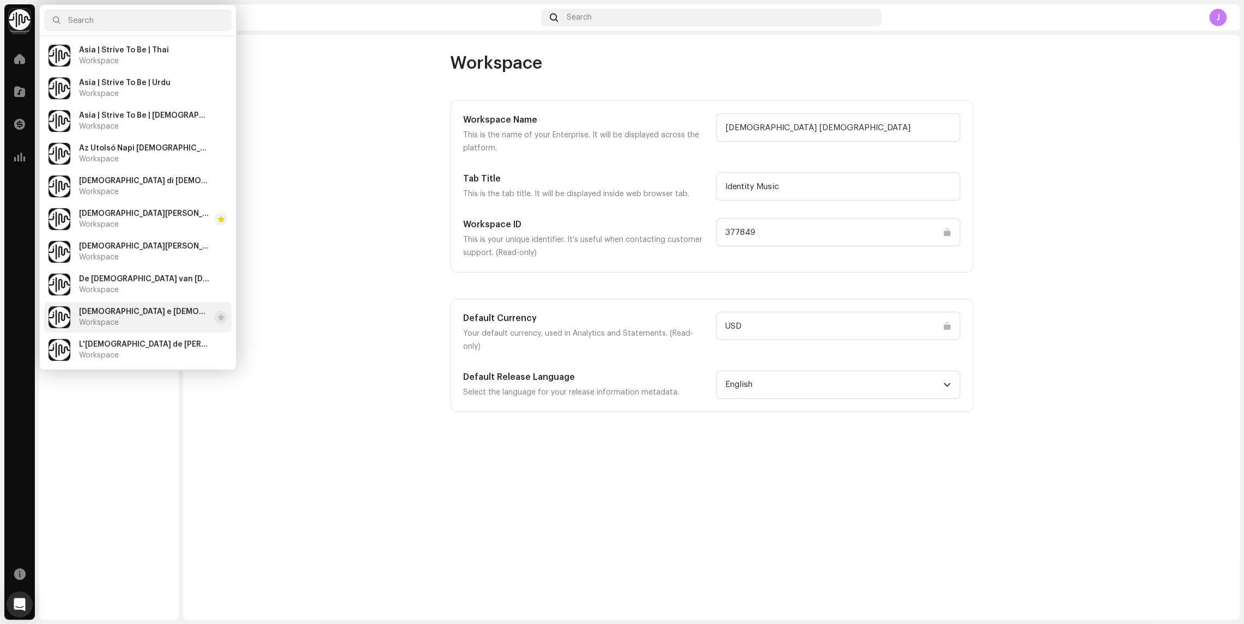
click at [126, 315] on span "Kisha e Jezu Krishtit e Shenjtorëve të Ditëve të Mëvonshme" at bounding box center [144, 311] width 131 height 9
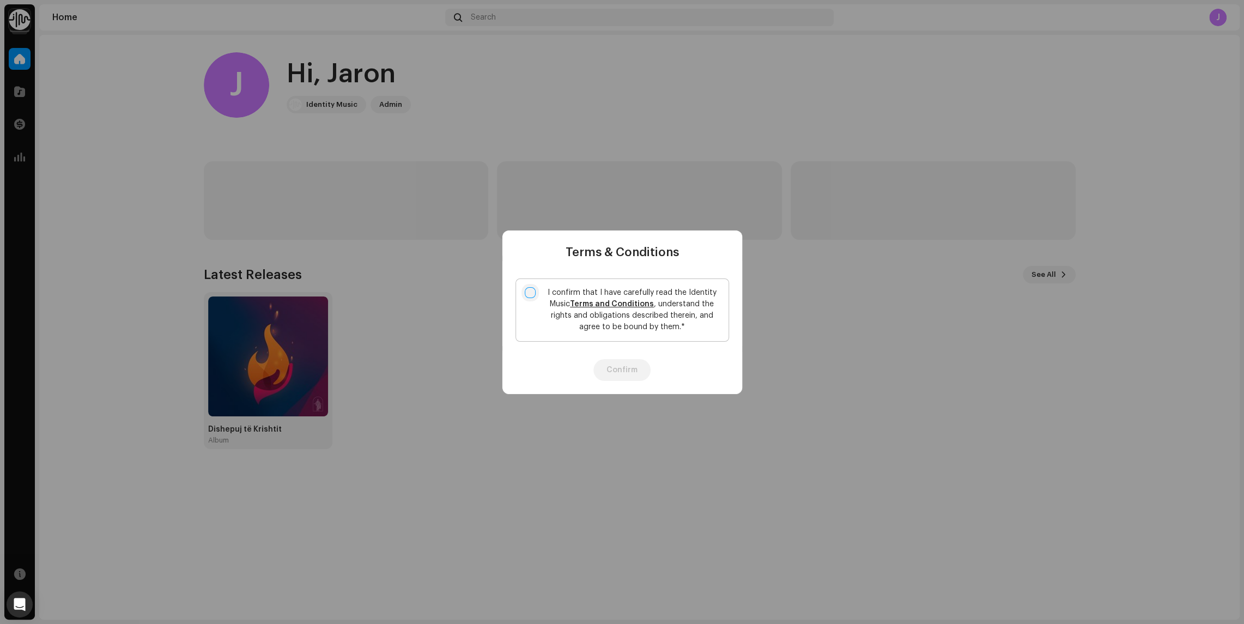
click at [527, 289] on input "I confirm that I have carefully read the Identity Music Terms and Conditions , …" at bounding box center [530, 292] width 11 height 11
checkbox input "true"
click at [617, 366] on button "Confirm" at bounding box center [621, 370] width 57 height 22
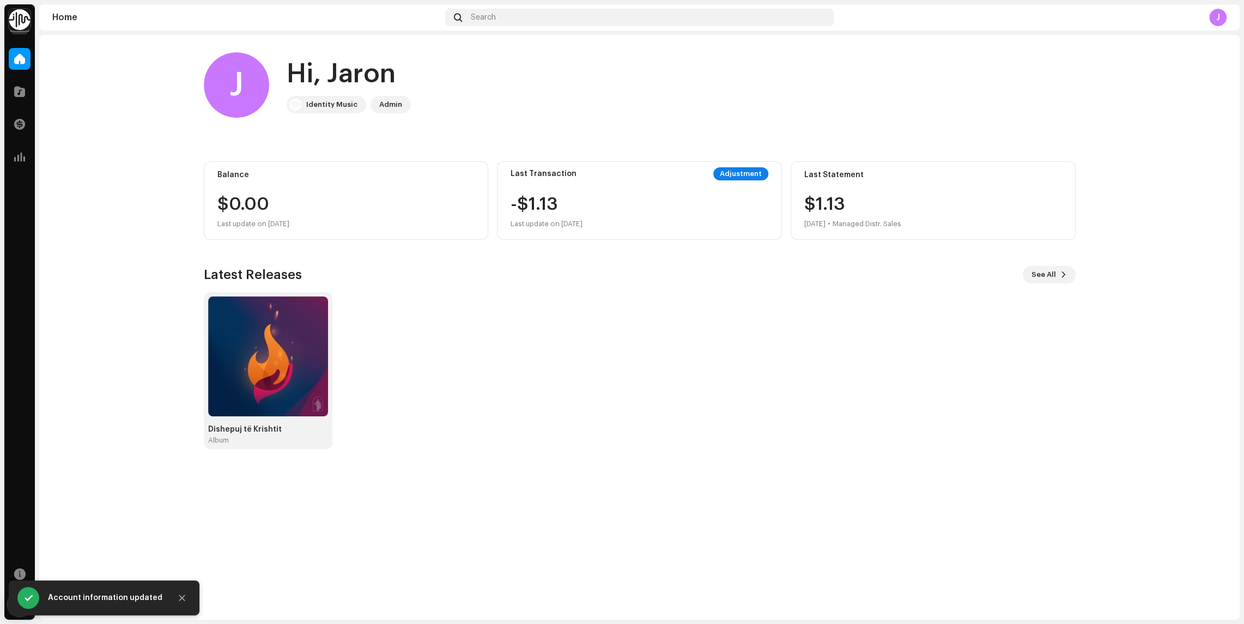
click at [25, 15] on img at bounding box center [20, 20] width 22 height 22
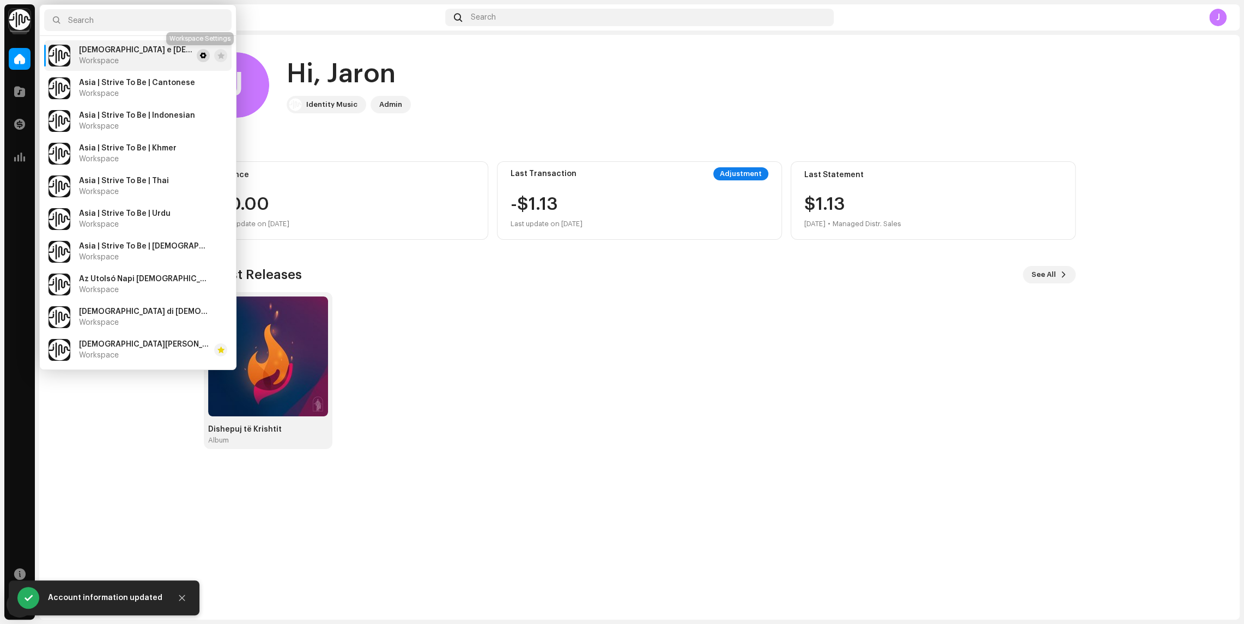
click at [200, 57] on span at bounding box center [203, 55] width 7 height 9
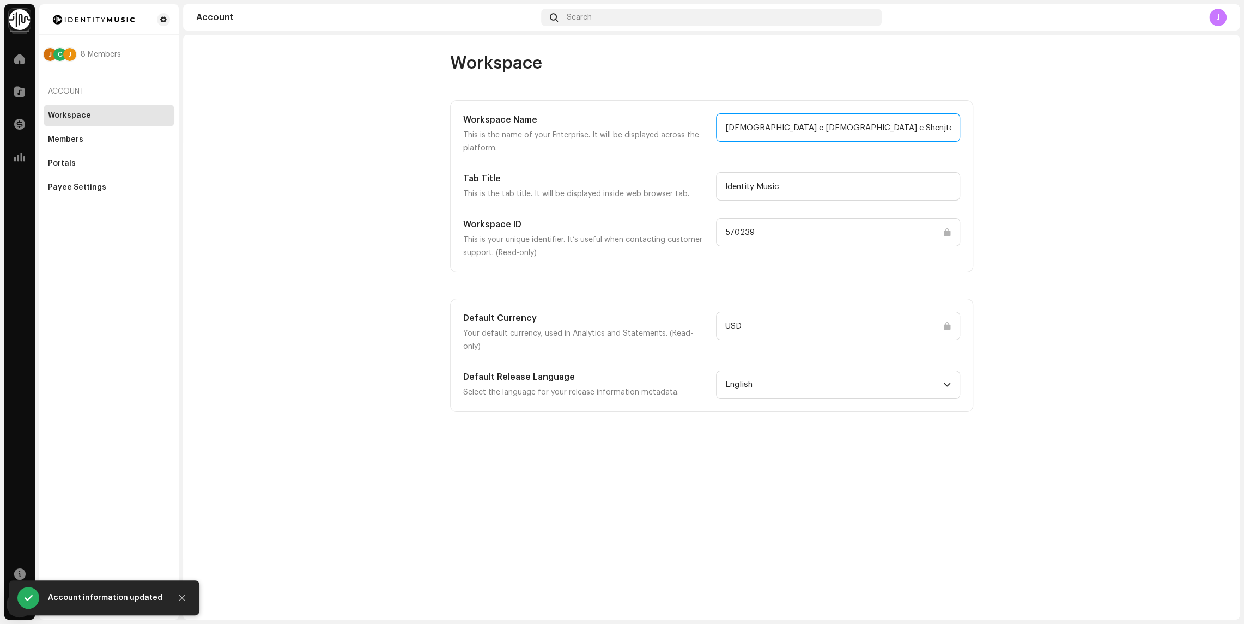
click at [824, 126] on input "[DEMOGRAPHIC_DATA] e [DEMOGRAPHIC_DATA] e Shenjtorëve të Ditëve të Mëvonshme" at bounding box center [838, 127] width 244 height 28
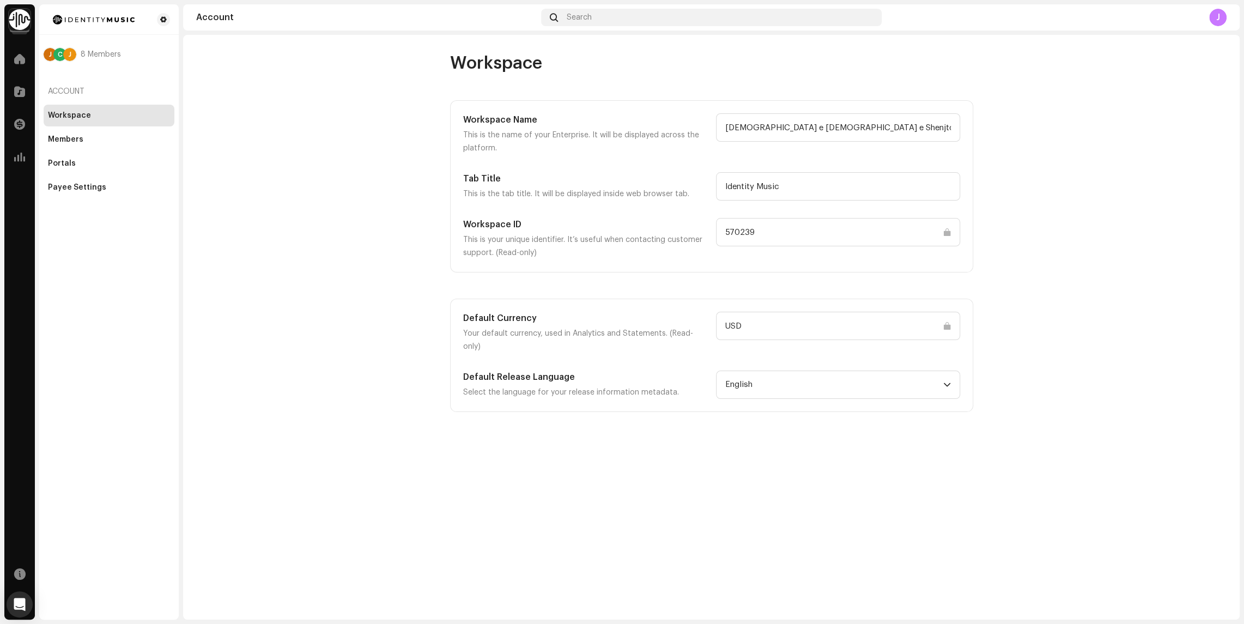
drag, startPoint x: 786, startPoint y: 232, endPoint x: 716, endPoint y: 232, distance: 69.7
click at [716, 232] on input "570239" at bounding box center [838, 232] width 244 height 28
click at [24, 18] on img at bounding box center [20, 20] width 22 height 22
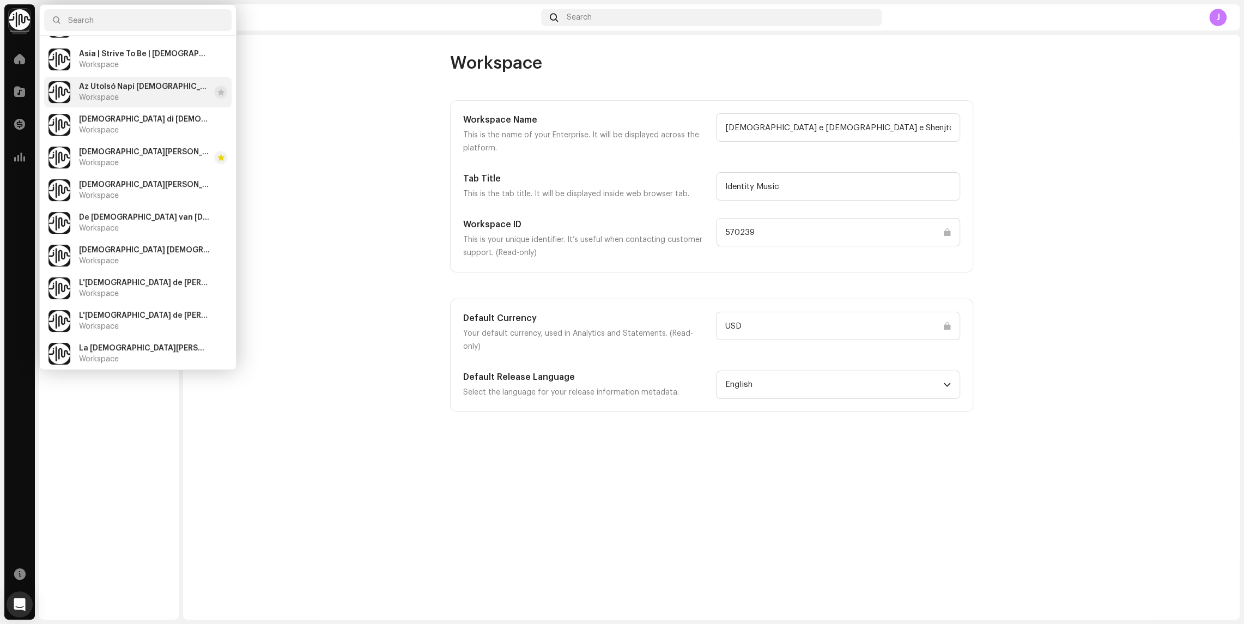
scroll to position [194, 0]
click at [157, 285] on div "L'Église de Jésus-Christ des Saints des Derniers Jours Workspace" at bounding box center [144, 287] width 131 height 20
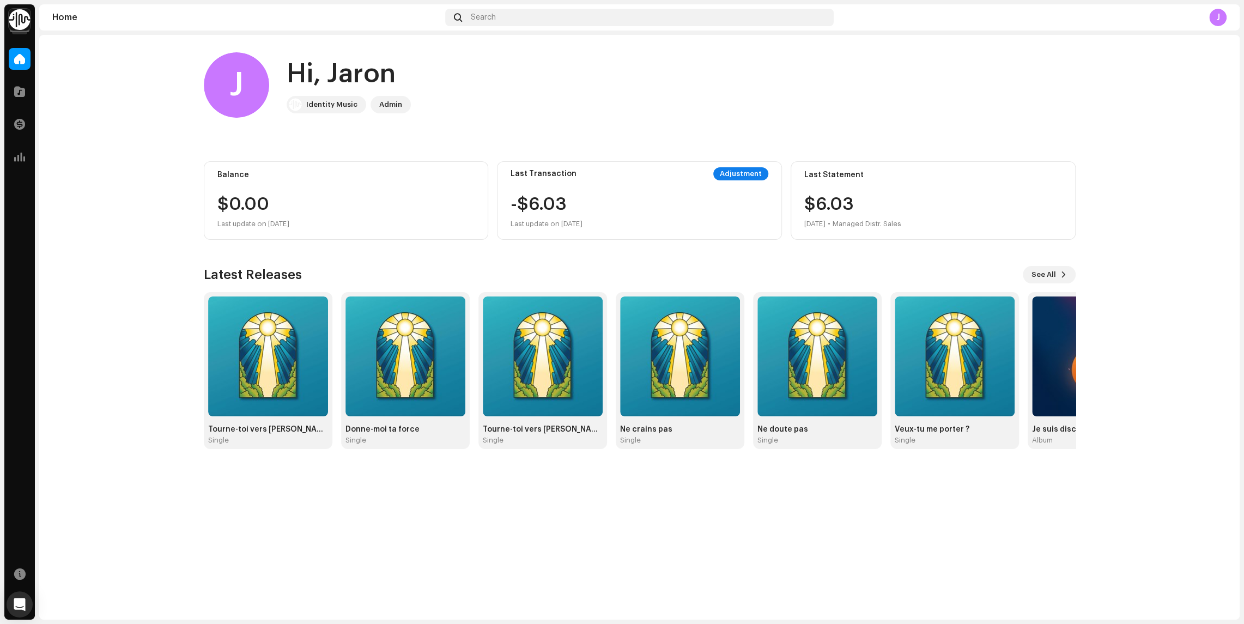
click at [19, 16] on img at bounding box center [20, 20] width 22 height 22
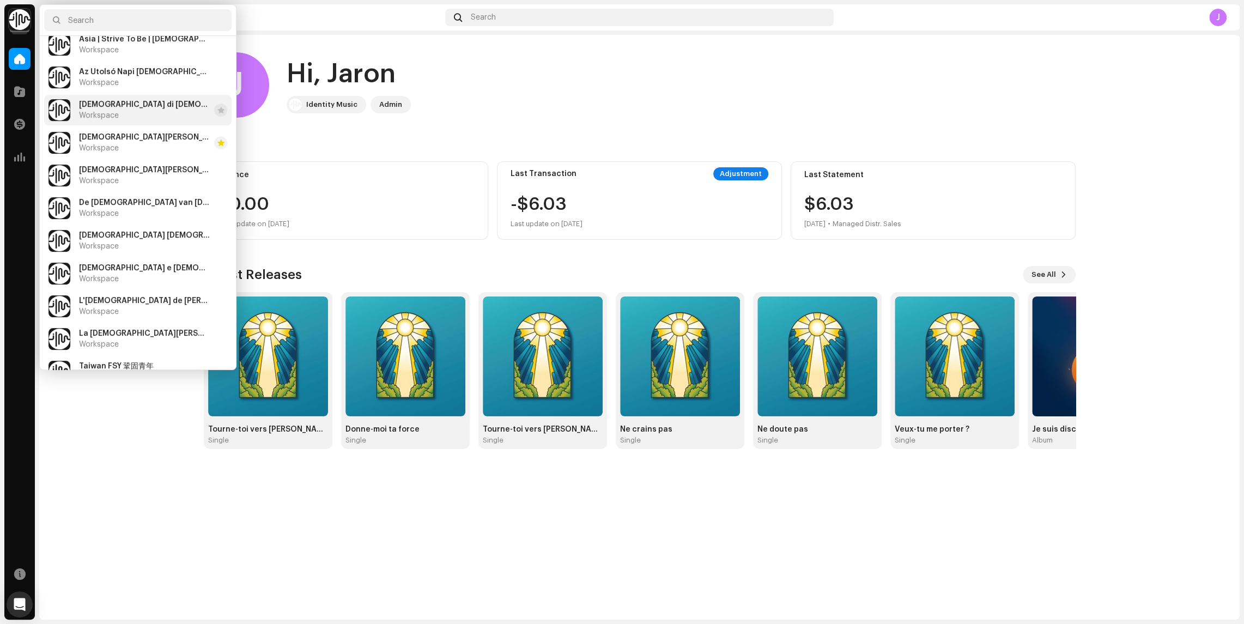
scroll to position [232, 0]
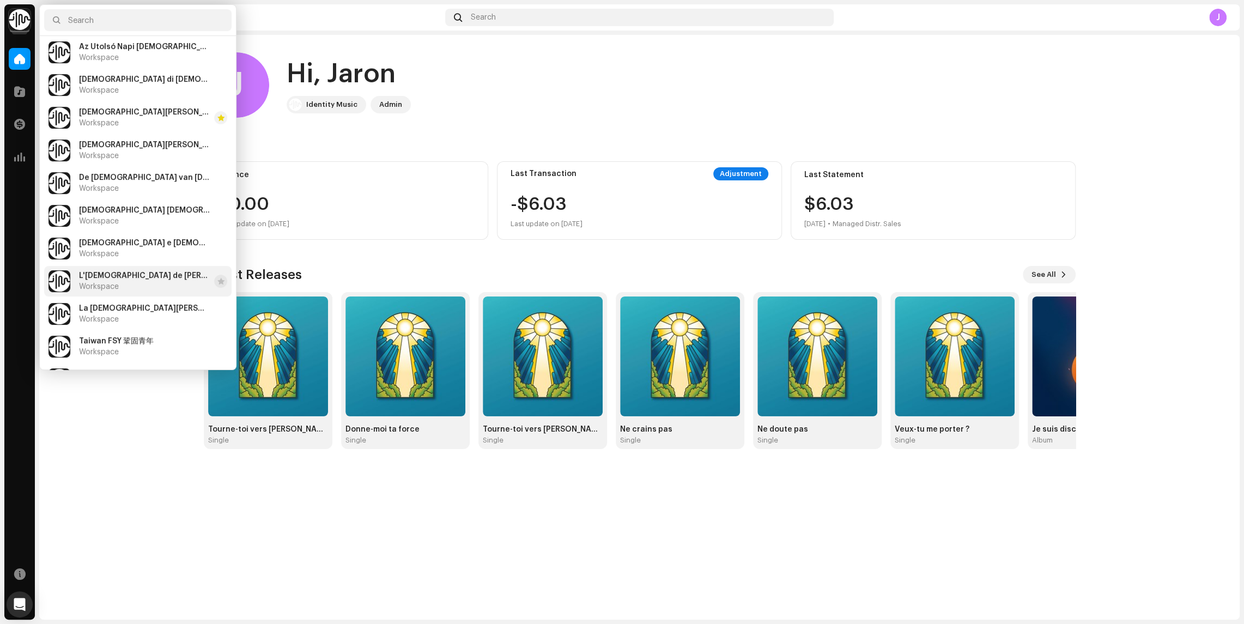
click at [125, 278] on span "L'Église de Jésus-Christ des Saints des Derniers Jours" at bounding box center [144, 275] width 131 height 9
